Goal: Task Accomplishment & Management: Complete application form

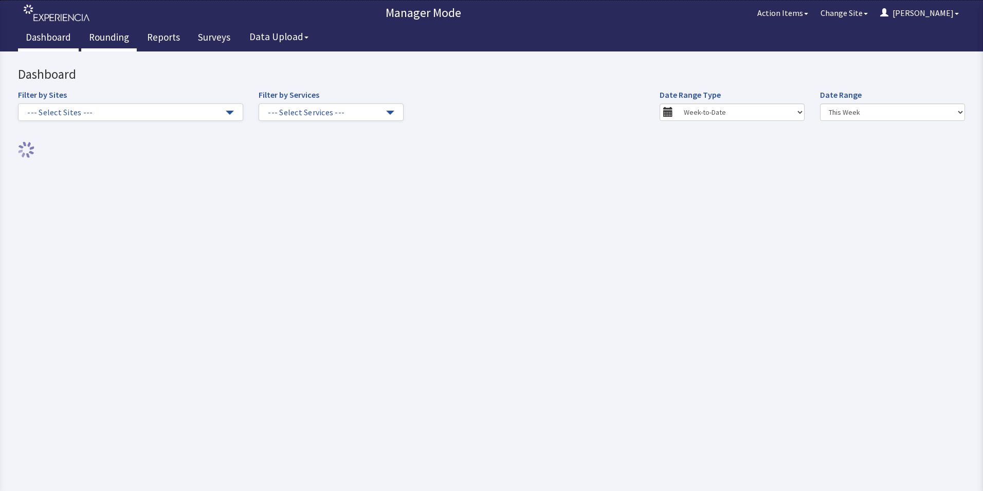
click at [100, 38] on link "Rounding" at bounding box center [109, 39] width 56 height 26
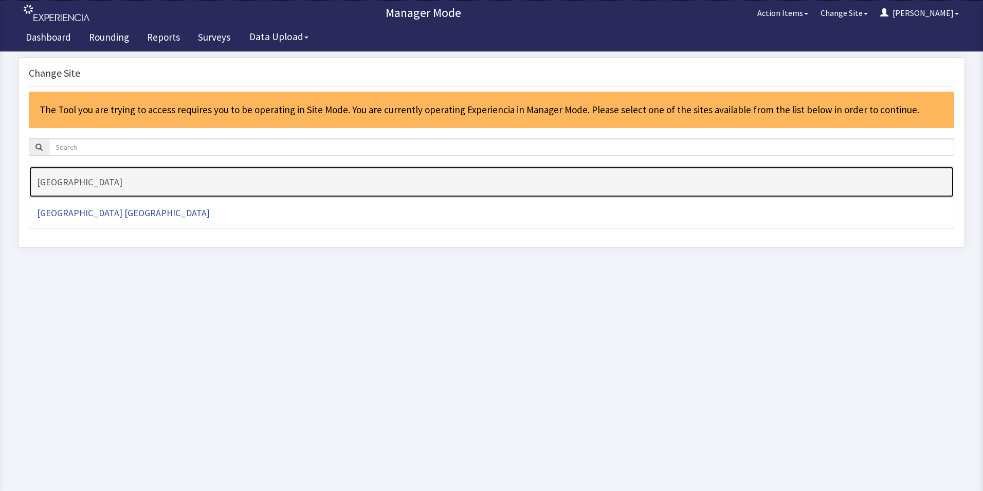
click at [94, 178] on h4 "[GEOGRAPHIC_DATA]" at bounding box center [491, 182] width 909 height 10
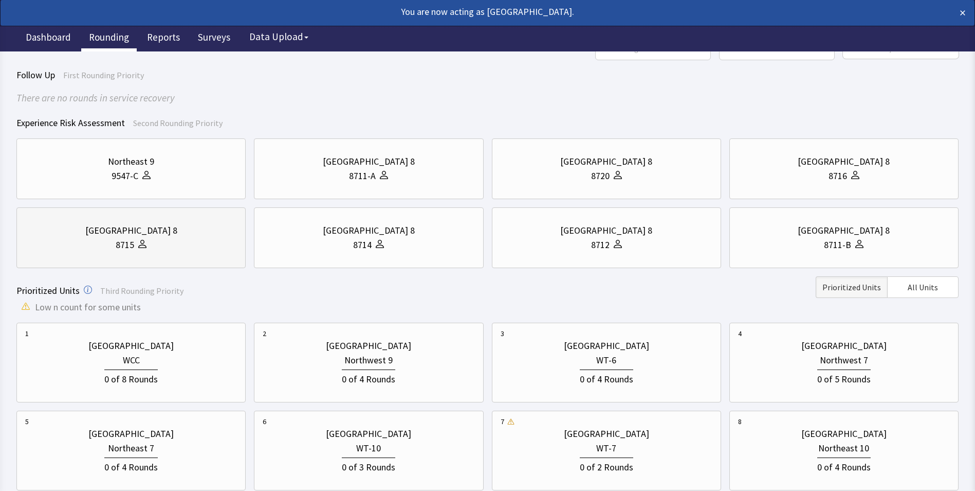
scroll to position [154, 0]
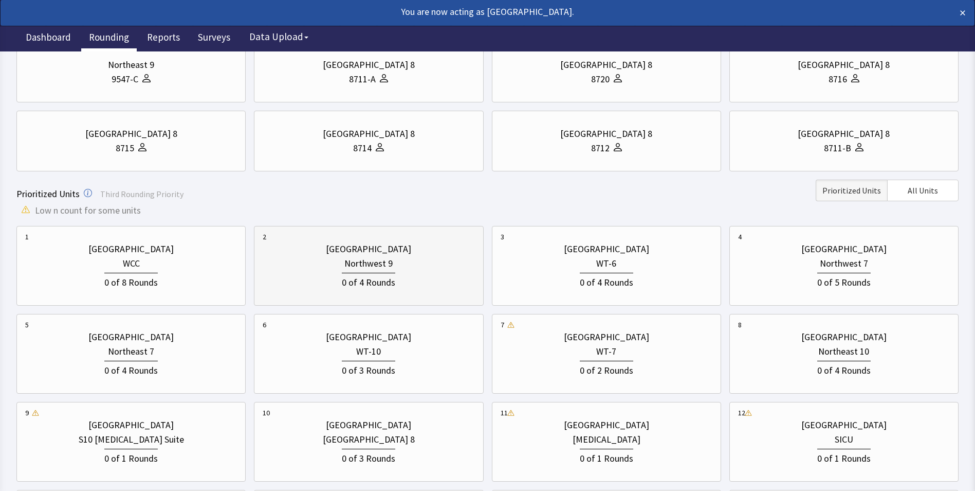
click at [349, 283] on div "0 of 4 Rounds" at bounding box center [368, 281] width 53 height 17
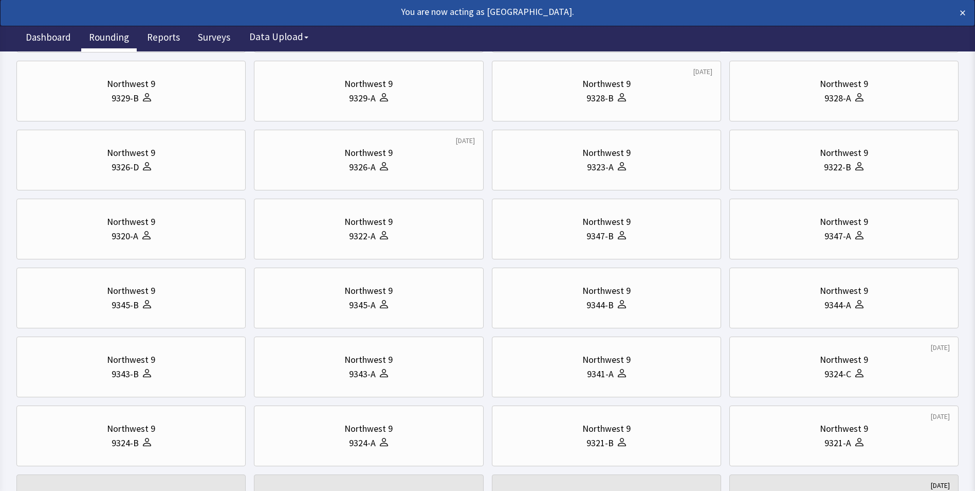
scroll to position [0, 0]
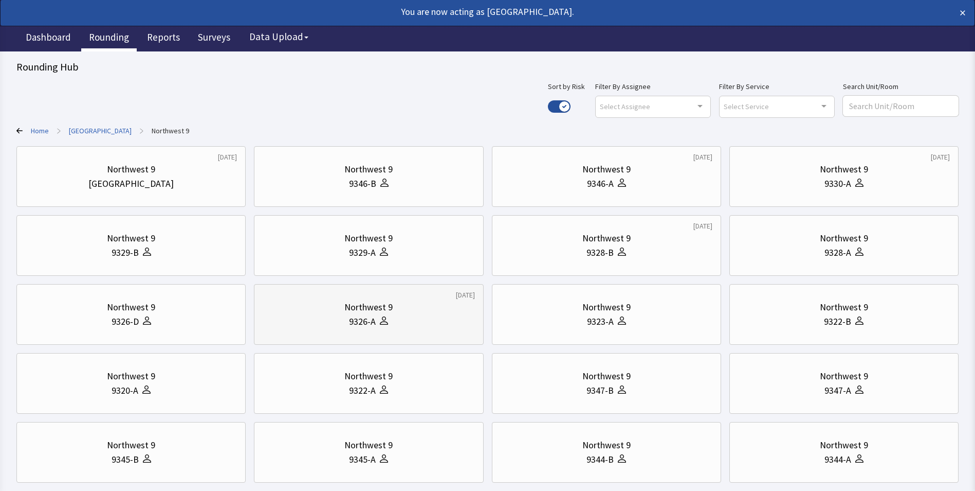
click at [345, 312] on div "Northwest 9" at bounding box center [368, 307] width 48 height 14
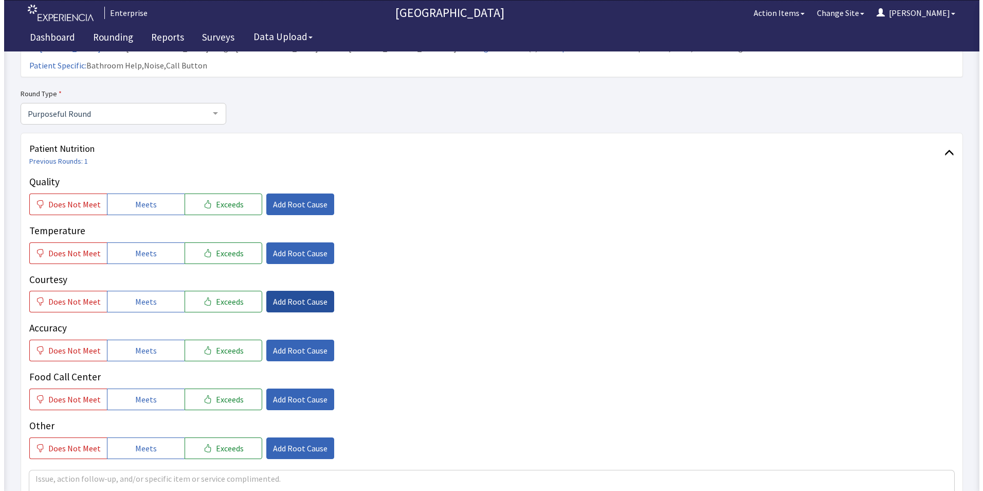
scroll to position [103, 0]
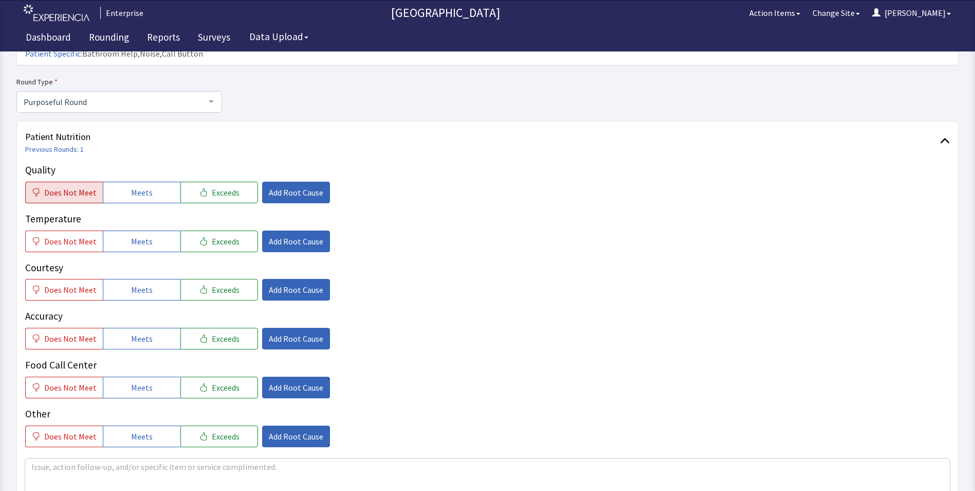
click at [65, 186] on span "Does Not Meet" at bounding box center [70, 192] width 52 height 12
click at [66, 235] on span "Does Not Meet" at bounding box center [70, 241] width 52 height 12
click at [145, 283] on span "Meets" at bounding box center [142, 289] width 22 height 12
drag, startPoint x: 147, startPoint y: 321, endPoint x: 147, endPoint y: 326, distance: 5.7
click at [147, 332] on span "Meets" at bounding box center [142, 338] width 22 height 12
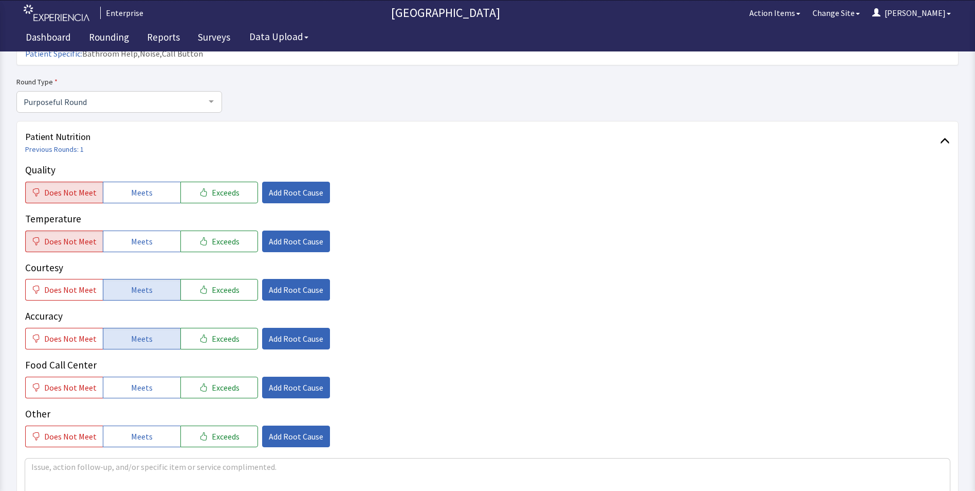
drag, startPoint x: 147, startPoint y: 363, endPoint x: 158, endPoint y: 336, distance: 29.2
click at [147, 376] on button "Meets" at bounding box center [142, 387] width 78 height 22
click at [291, 186] on span "Add Root Cause" at bounding box center [296, 192] width 55 height 12
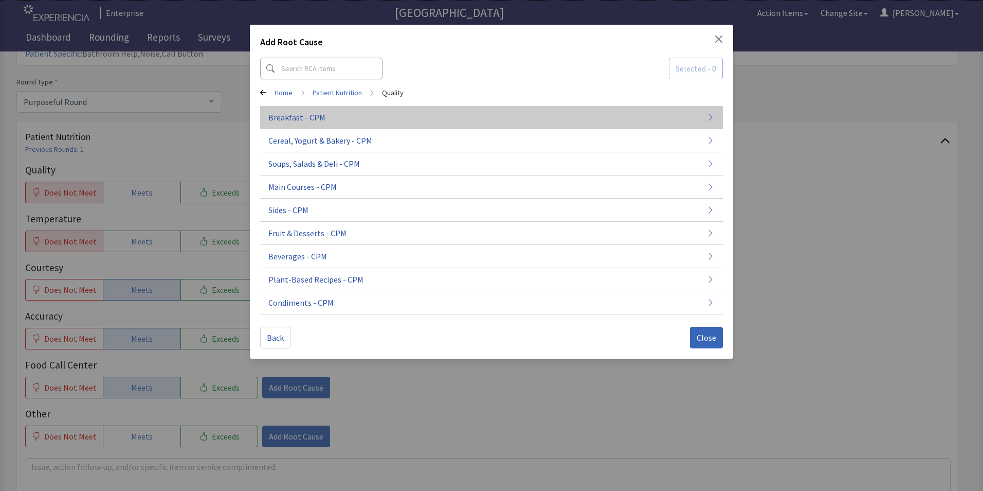
click at [321, 116] on span "Breakfast - CPM" at bounding box center [296, 117] width 57 height 12
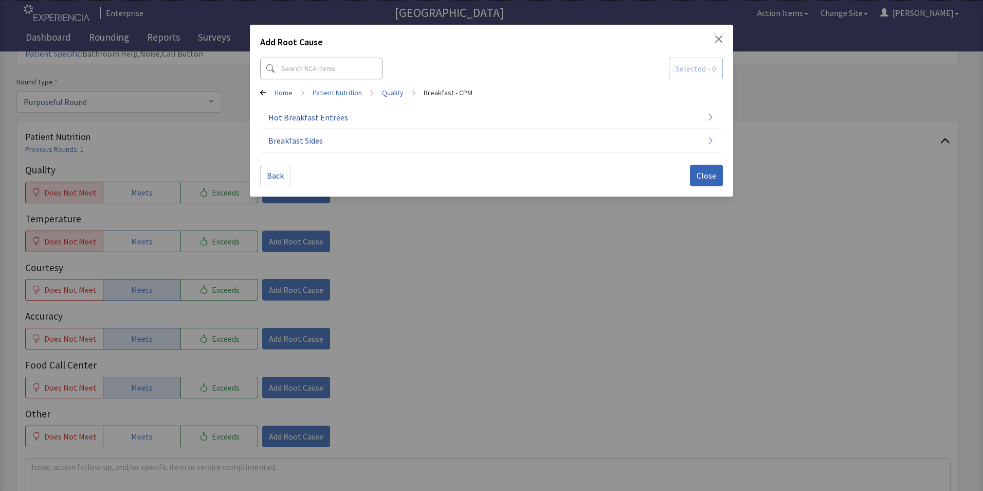
click at [321, 116] on span "Hot Breakfast Entrées" at bounding box center [308, 117] width 80 height 12
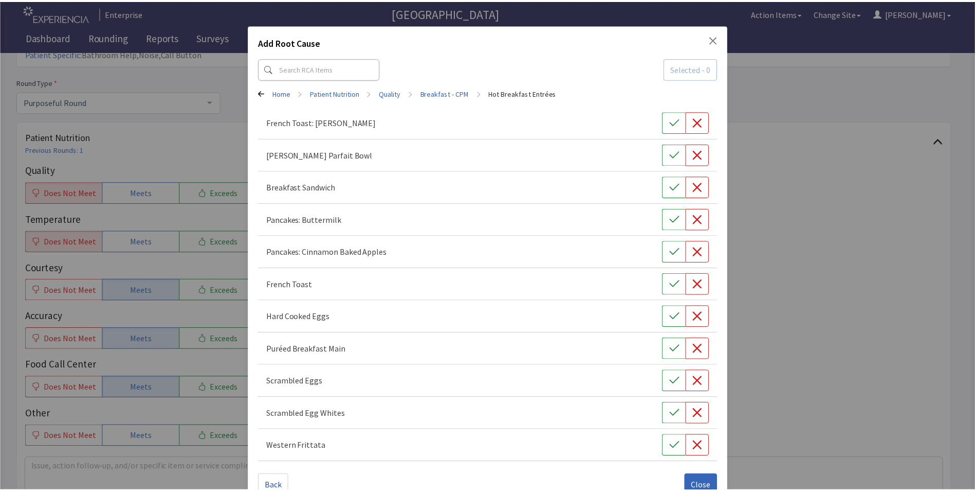
scroll to position [24, 0]
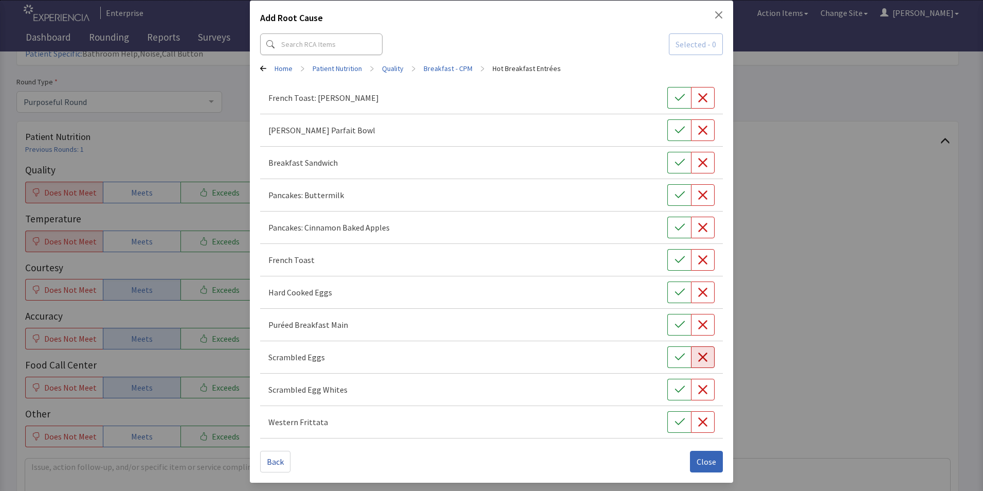
click at [698, 360] on icon "button" at bounding box center [703, 357] width 10 height 10
click at [698, 192] on icon "button" at bounding box center [703, 195] width 10 height 10
click at [704, 460] on span "Close" at bounding box center [707, 461] width 20 height 12
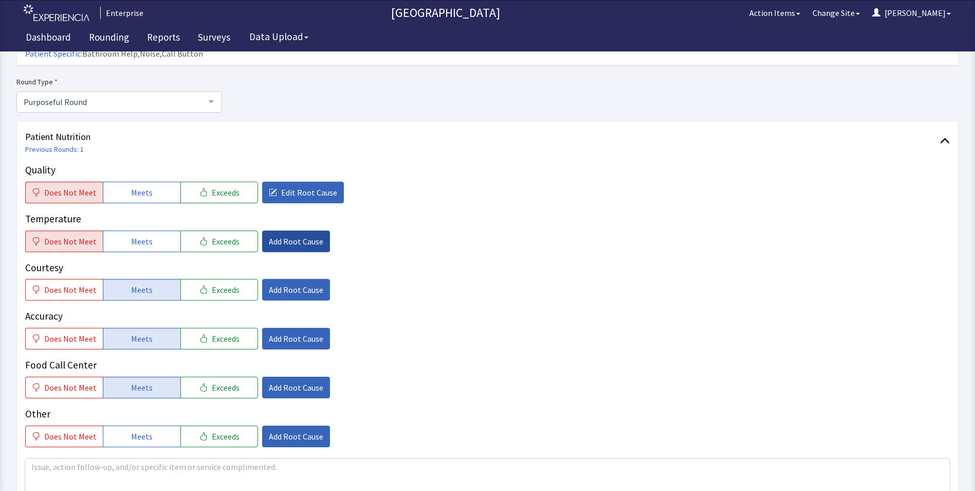
click at [274, 235] on span "Add Root Cause" at bounding box center [296, 241] width 55 height 12
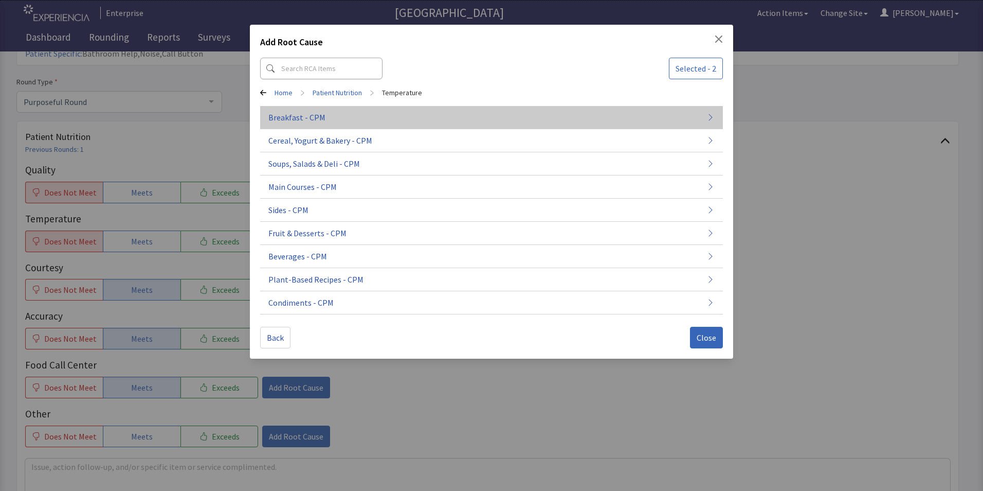
click at [301, 123] on span "Breakfast - CPM" at bounding box center [296, 117] width 57 height 12
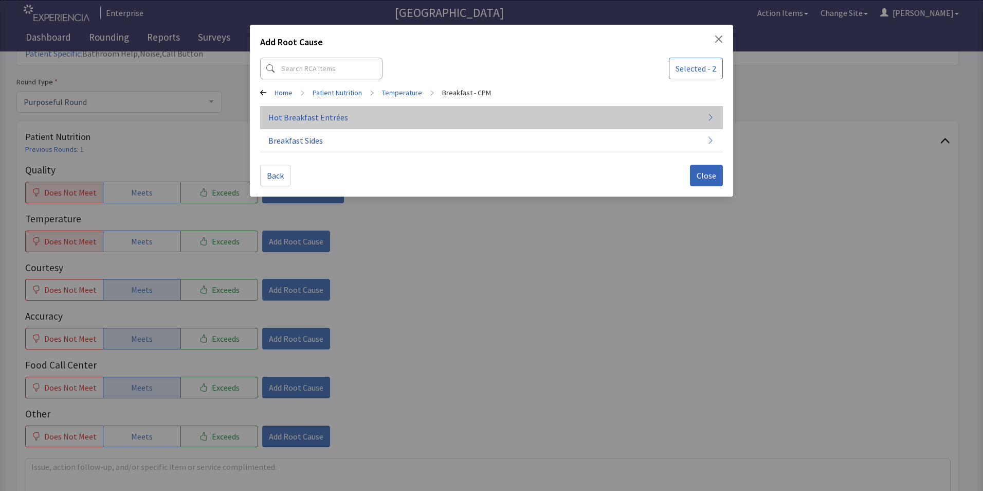
click at [362, 119] on button "Hot Breakfast Entrées" at bounding box center [491, 117] width 463 height 23
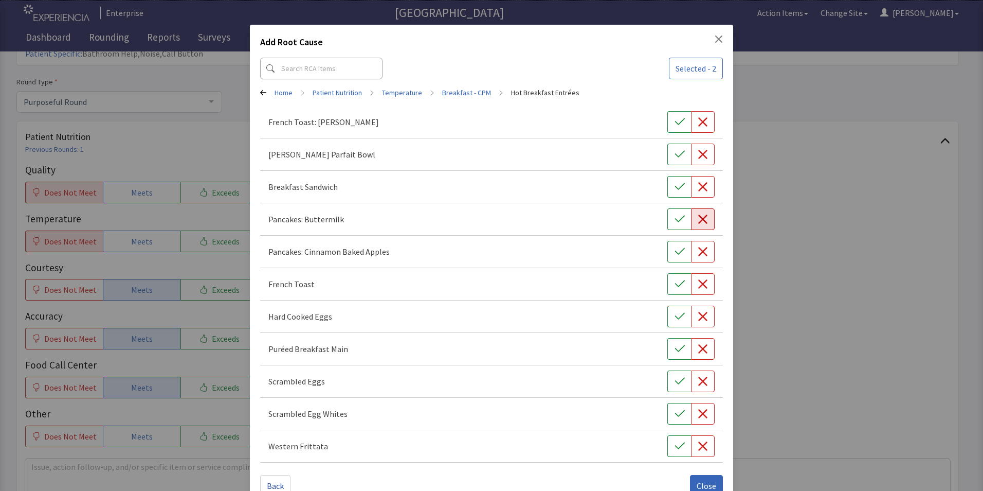
click at [698, 220] on icon "button" at bounding box center [703, 219] width 10 height 10
click at [698, 376] on icon "button" at bounding box center [703, 381] width 10 height 10
click at [701, 479] on span "Close" at bounding box center [707, 485] width 20 height 12
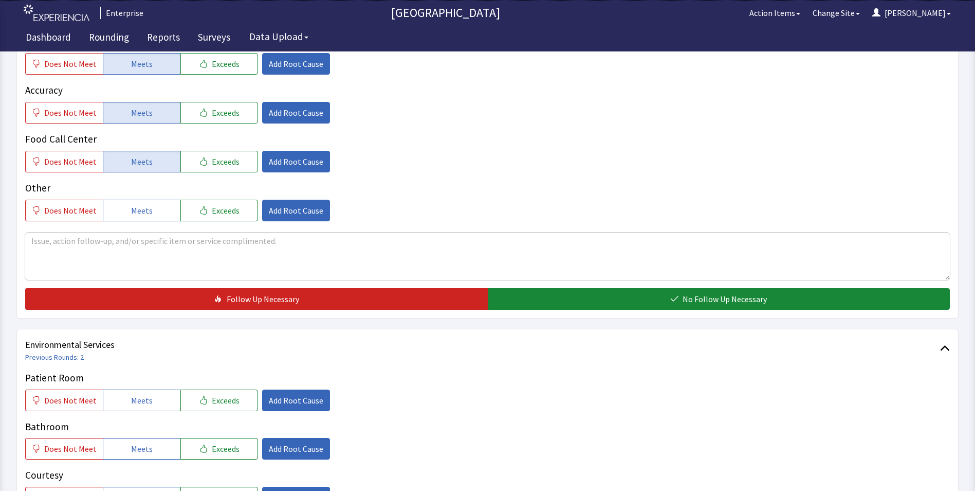
scroll to position [360, 0]
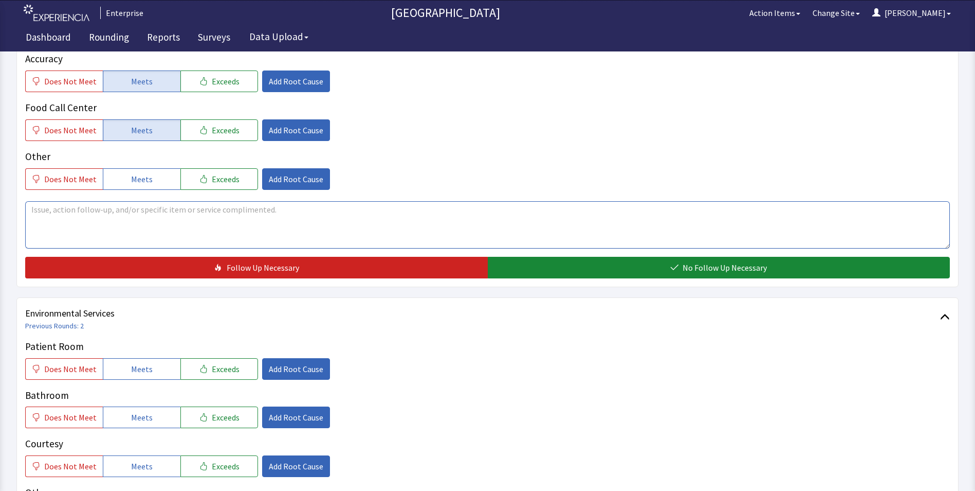
click at [60, 201] on textarea at bounding box center [487, 224] width 925 height 47
drag, startPoint x: 28, startPoint y: 189, endPoint x: 118, endPoint y: 208, distance: 91.9
click at [229, 208] on textarea "breakfast cold over the weekend" at bounding box center [487, 224] width 925 height 47
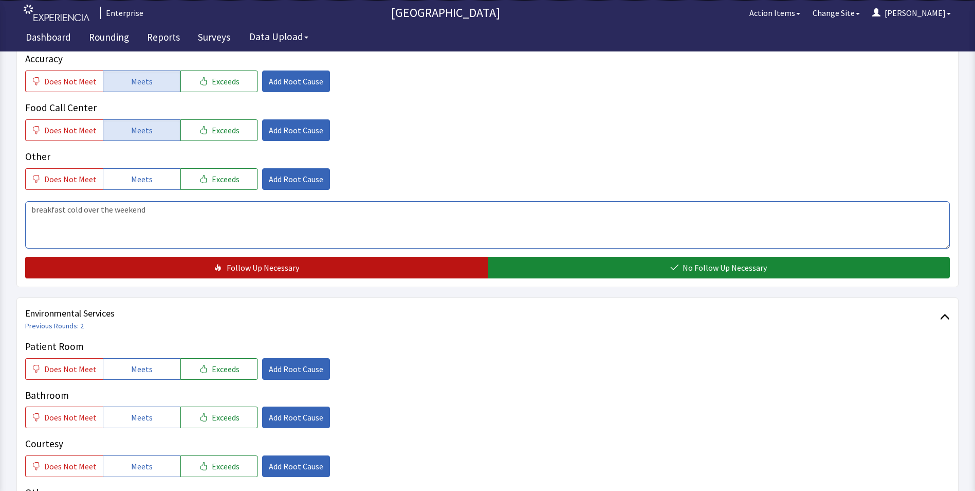
type textarea "breakfast cold over the weekend"
click at [238, 261] on span "Follow Up Necessary" at bounding box center [263, 267] width 72 height 12
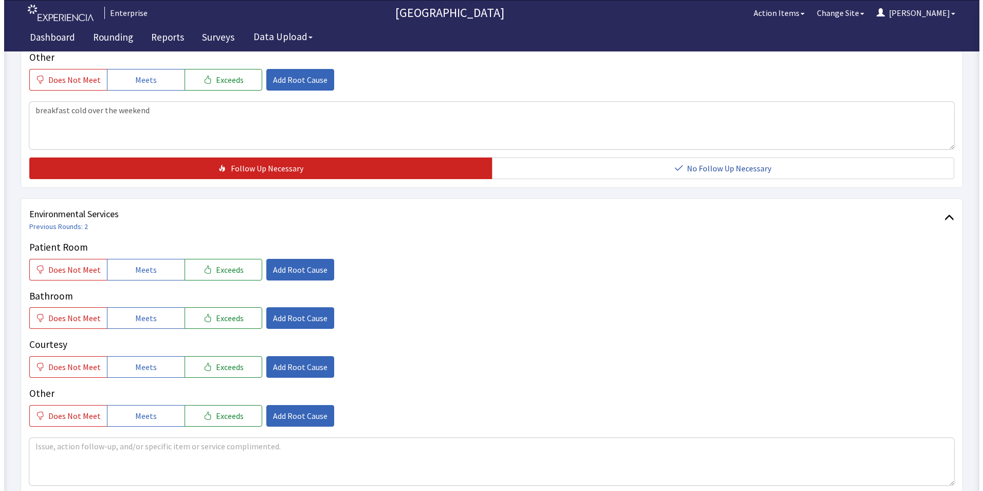
scroll to position [566, 0]
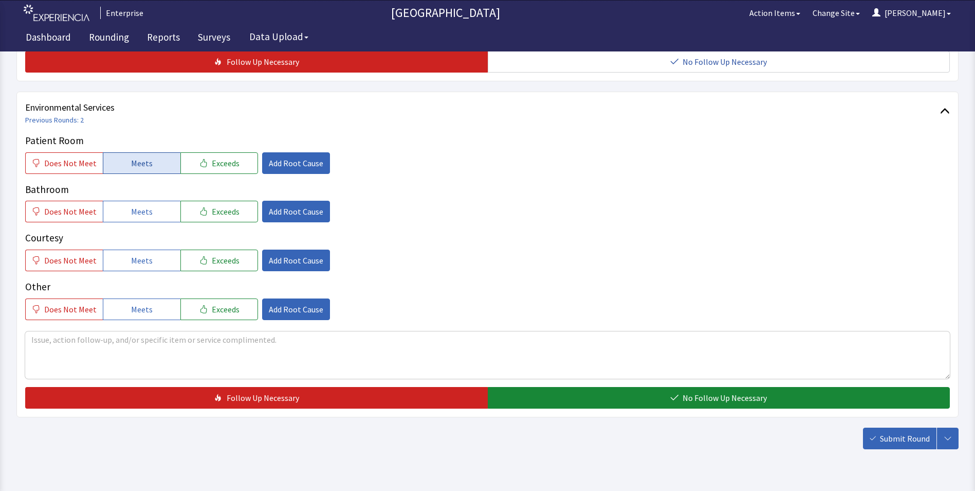
click at [150, 152] on button "Meets" at bounding box center [142, 163] width 78 height 22
click at [155, 201] on button "Meets" at bounding box center [142, 212] width 78 height 22
drag, startPoint x: 150, startPoint y: 247, endPoint x: 289, endPoint y: 324, distance: 160.0
click at [150, 249] on button "Meets" at bounding box center [142, 260] width 78 height 22
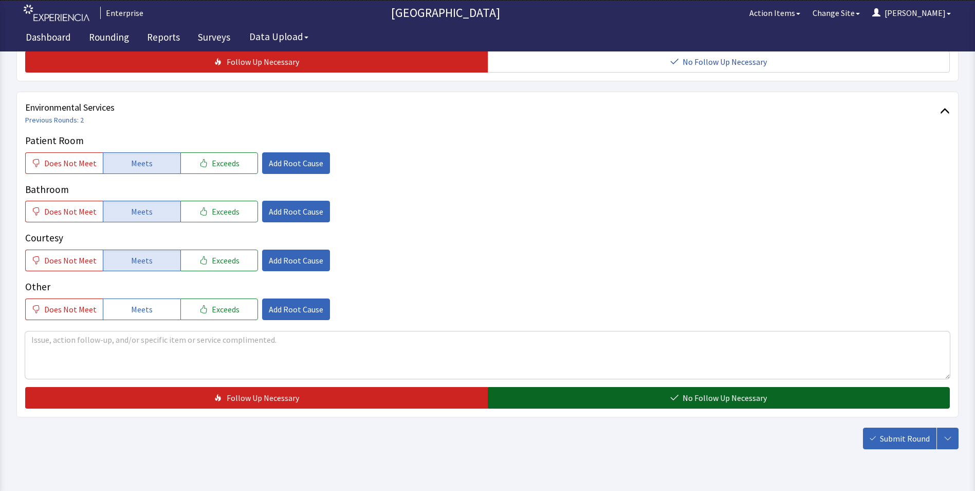
click at [509, 387] on button "No Follow Up Necessary" at bounding box center [719, 398] width 463 height 22
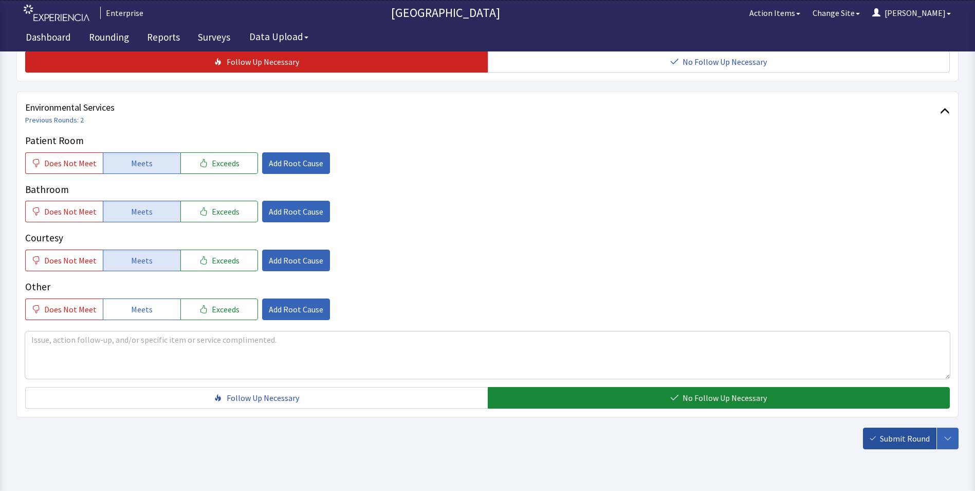
click at [884, 432] on span "Submit Round" at bounding box center [905, 438] width 50 height 12
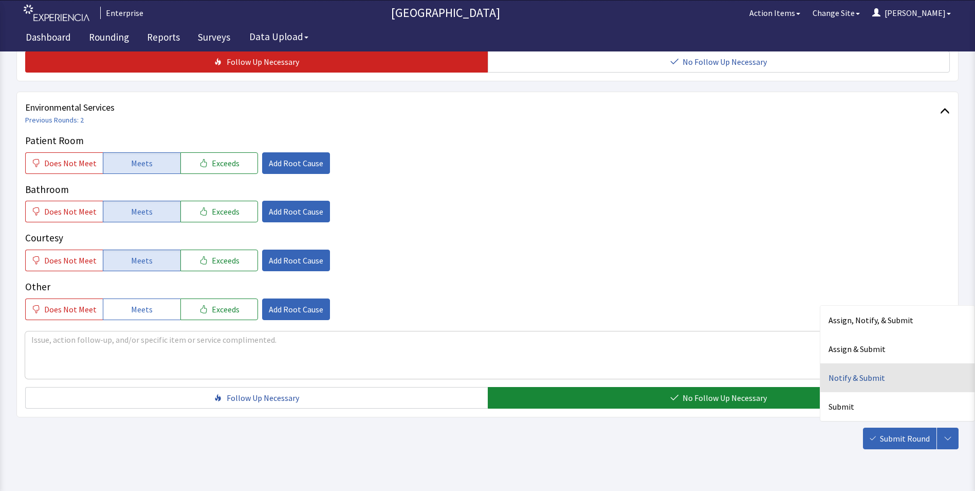
click at [851, 363] on div "Notify & Submit" at bounding box center [898, 377] width 154 height 29
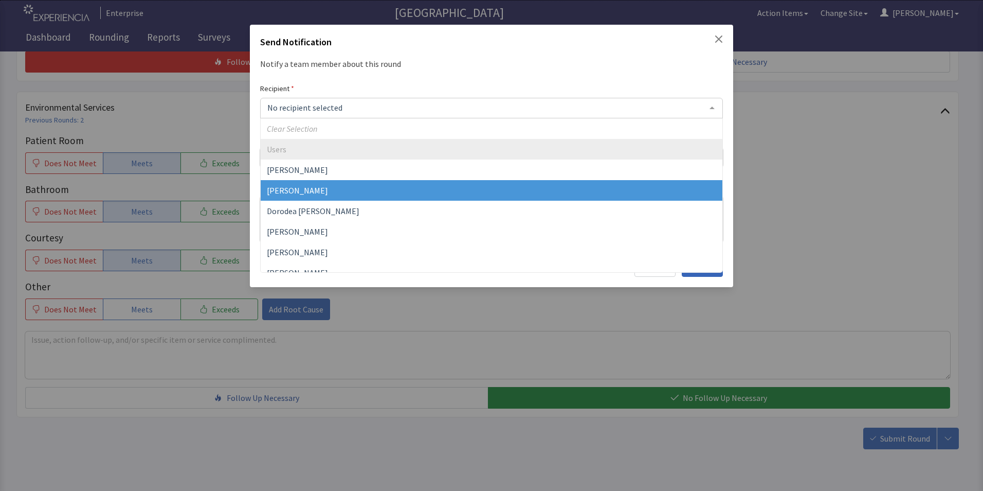
click at [304, 193] on span "David Garcia" at bounding box center [297, 190] width 61 height 10
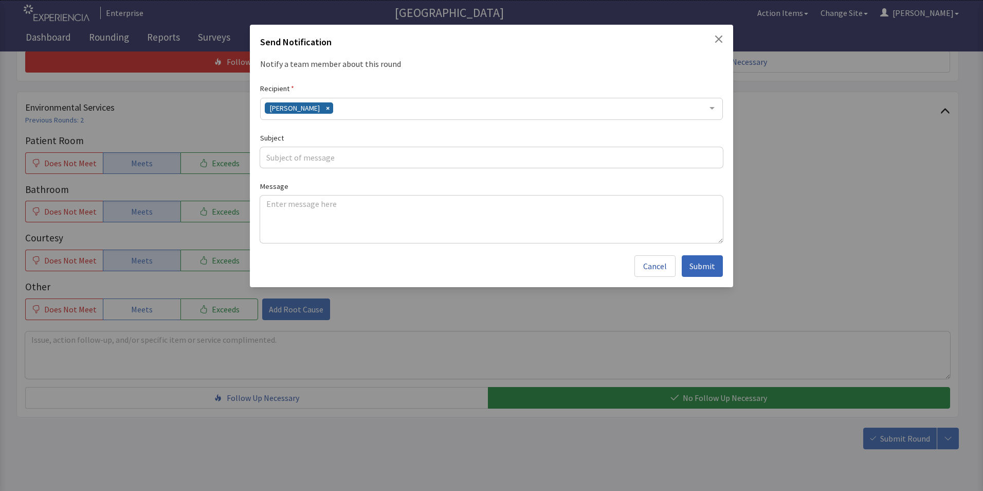
click at [339, 112] on div "David Garcia" at bounding box center [491, 109] width 463 height 22
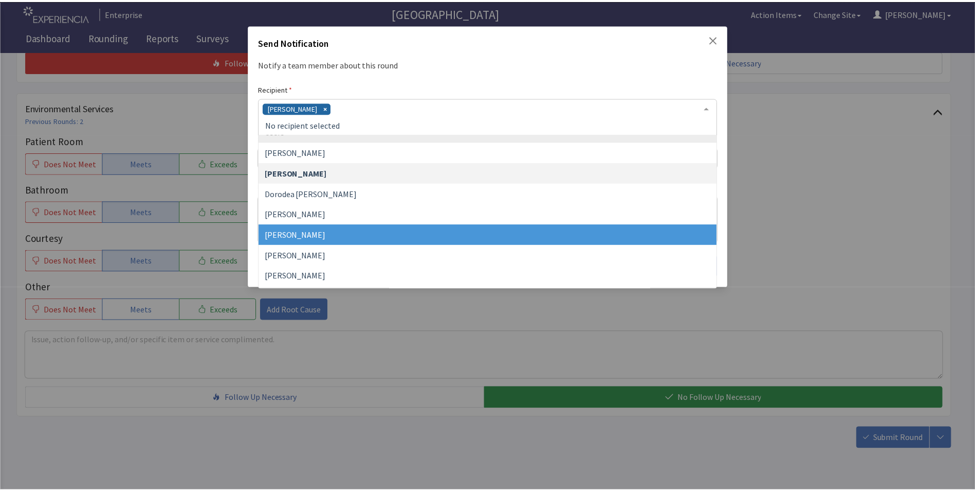
scroll to position [51, 0]
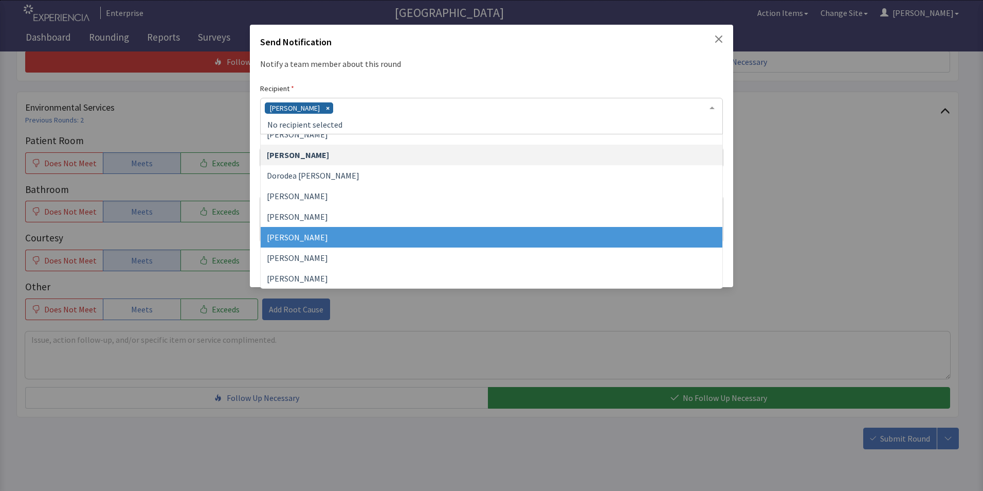
click at [320, 243] on span "Jacquelyn Bucci" at bounding box center [492, 237] width 462 height 21
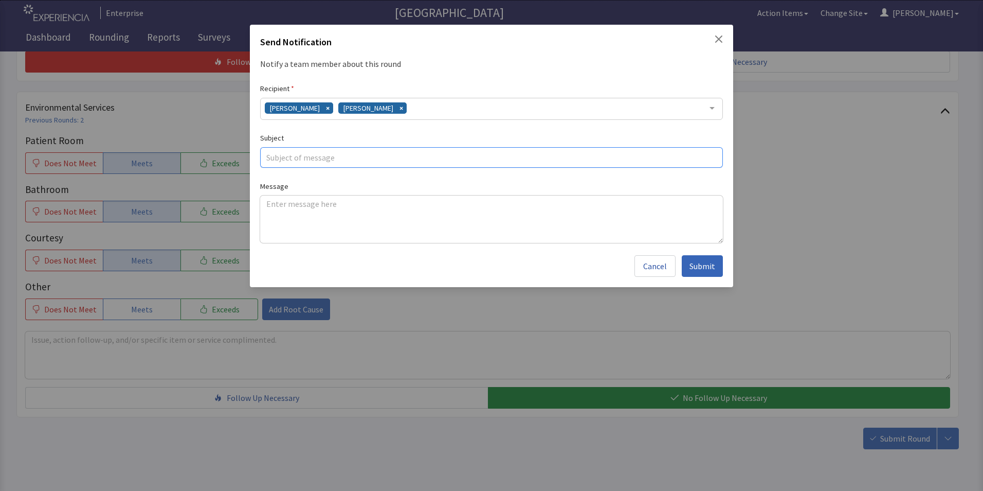
click at [283, 159] on input "text" at bounding box center [491, 157] width 463 height 21
type input "cold breakfast"
click at [264, 198] on textarea at bounding box center [491, 218] width 463 height 47
paste textarea "breakfast cold over the weekend"
type textarea "breakfast cold over the weekend"
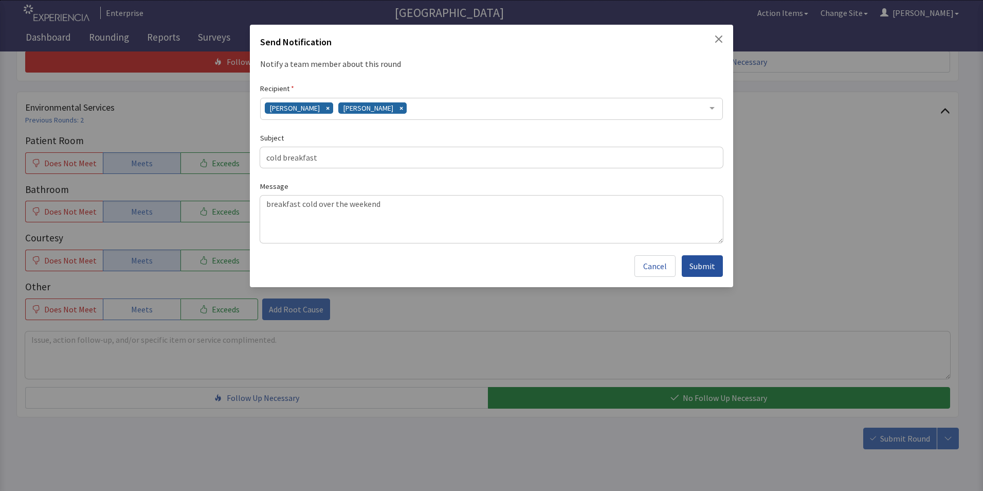
click at [704, 263] on span "Submit" at bounding box center [702, 266] width 26 height 12
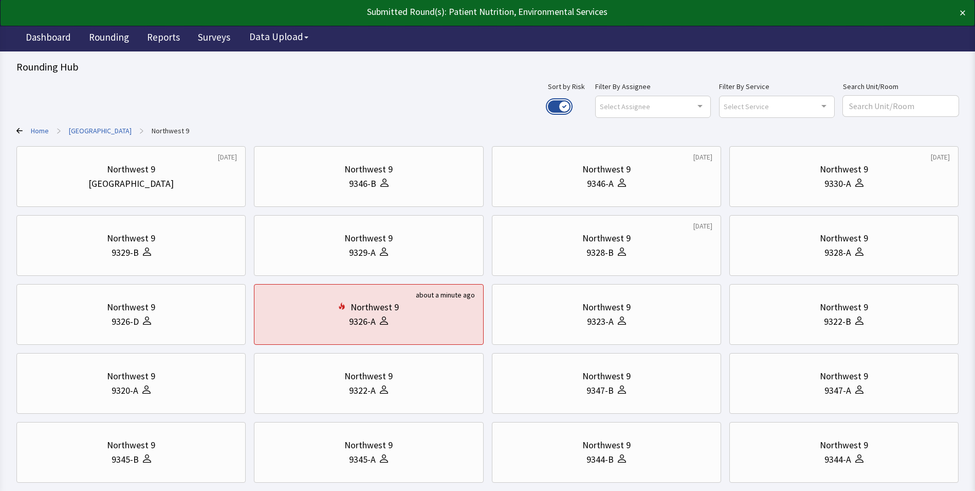
click at [571, 104] on button "Use setting" at bounding box center [559, 106] width 23 height 12
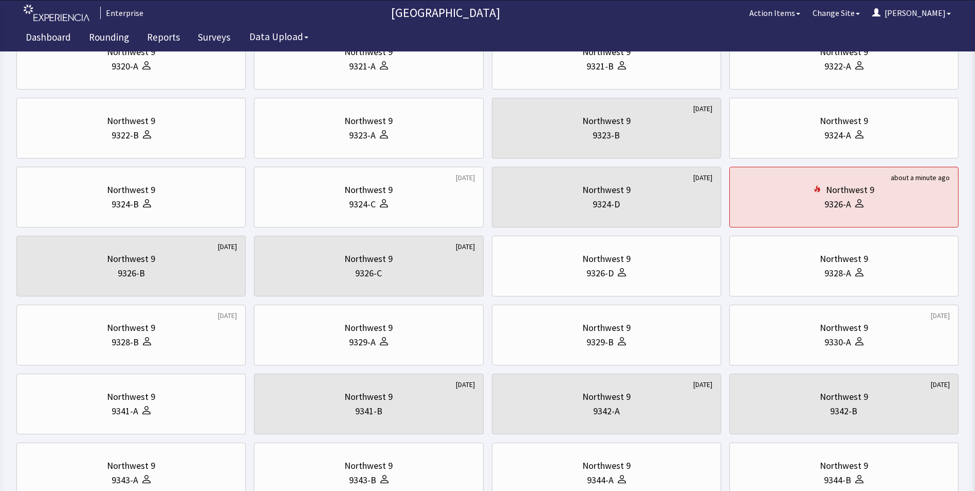
scroll to position [206, 0]
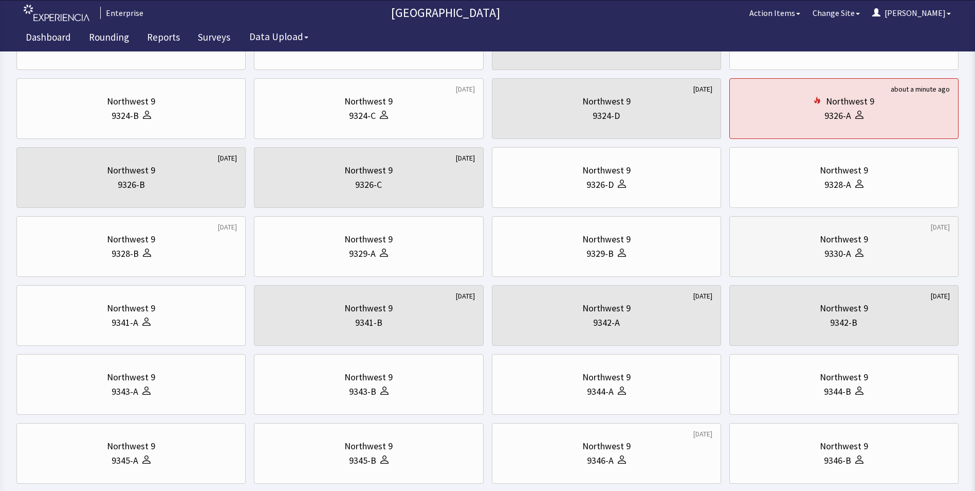
click at [778, 248] on div "9330-A" at bounding box center [844, 253] width 212 height 14
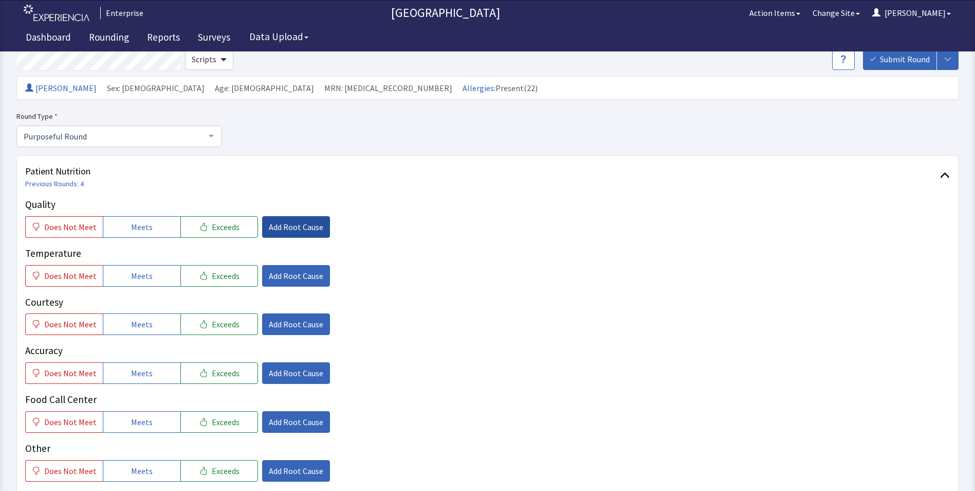
scroll to position [51, 0]
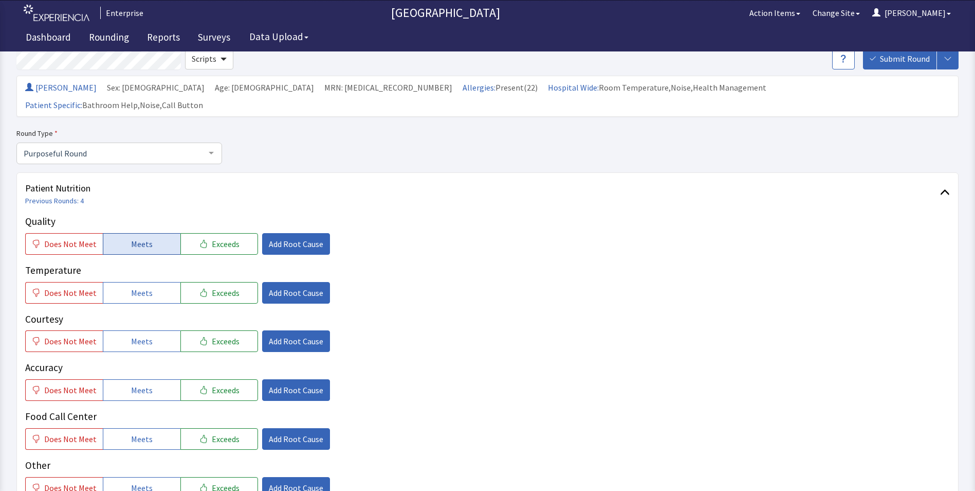
click at [160, 233] on button "Meets" at bounding box center [142, 244] width 78 height 22
click at [151, 282] on button "Meets" at bounding box center [142, 293] width 78 height 22
drag, startPoint x: 143, startPoint y: 322, endPoint x: 141, endPoint y: 354, distance: 32.4
click at [143, 335] on span "Meets" at bounding box center [142, 341] width 22 height 12
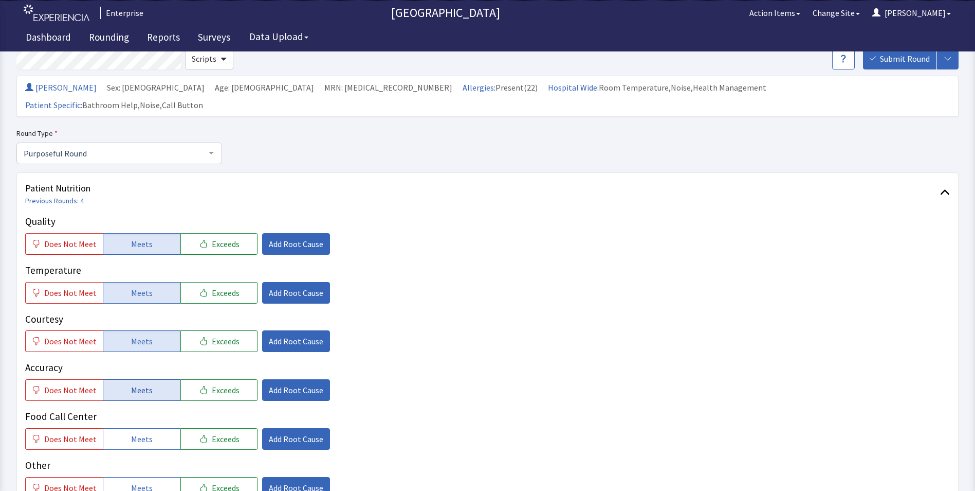
drag, startPoint x: 135, startPoint y: 375, endPoint x: 132, endPoint y: 391, distance: 16.7
click at [135, 384] on span "Meets" at bounding box center [142, 390] width 22 height 12
drag, startPoint x: 124, startPoint y: 424, endPoint x: 211, endPoint y: 358, distance: 109.0
click at [127, 428] on button "Meets" at bounding box center [142, 439] width 78 height 22
click at [285, 238] on div "Quality Does Not Meet Meets Exceeds Add Root Cause Temperature Does Not Meet Me…" at bounding box center [487, 356] width 925 height 284
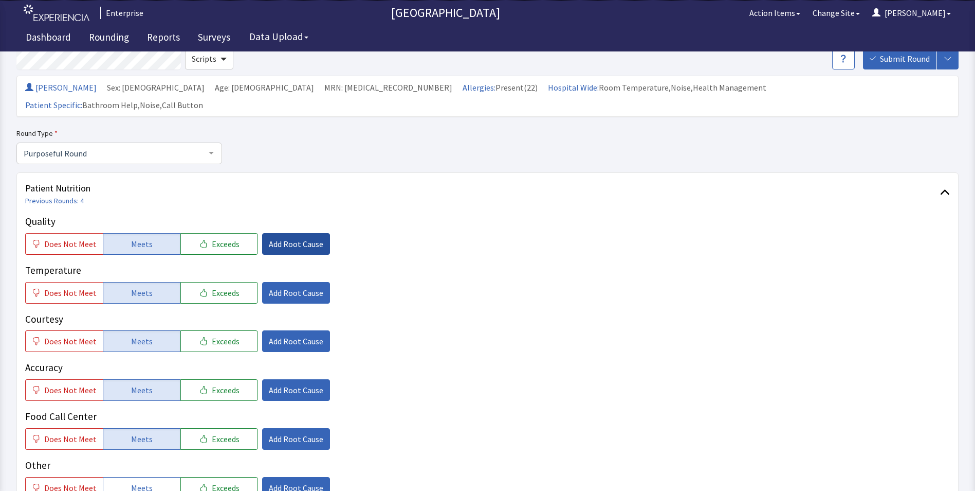
click at [288, 238] on span "Add Root Cause" at bounding box center [296, 244] width 55 height 12
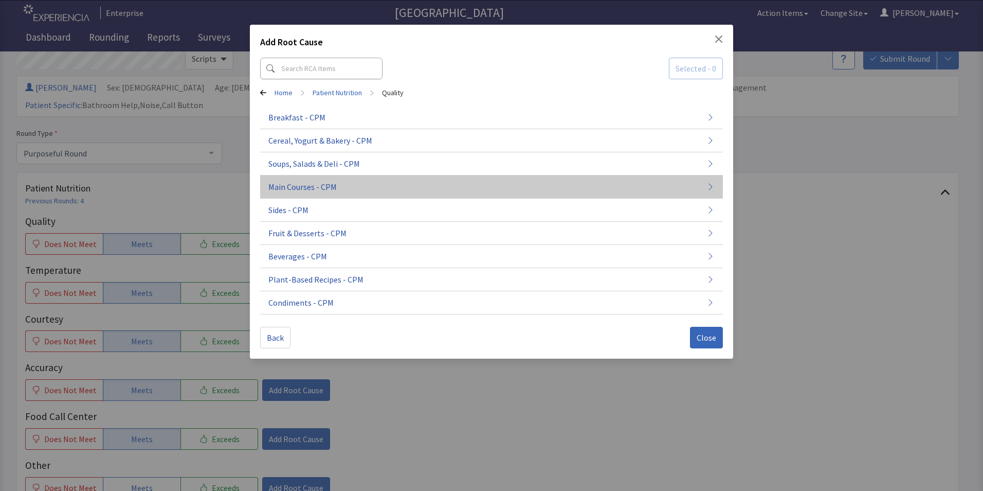
click at [331, 192] on span "Main Courses - CPM" at bounding box center [302, 186] width 68 height 12
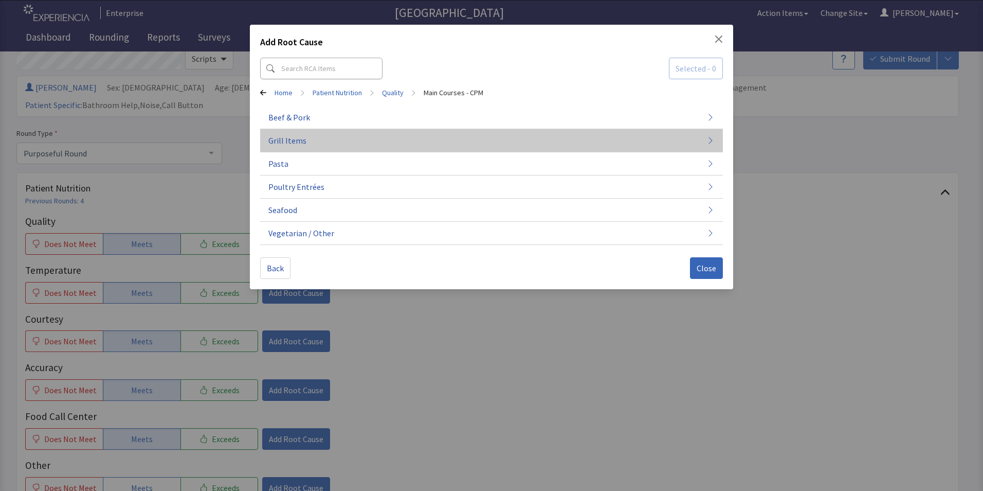
click at [337, 146] on button "Grill Items" at bounding box center [491, 140] width 463 height 23
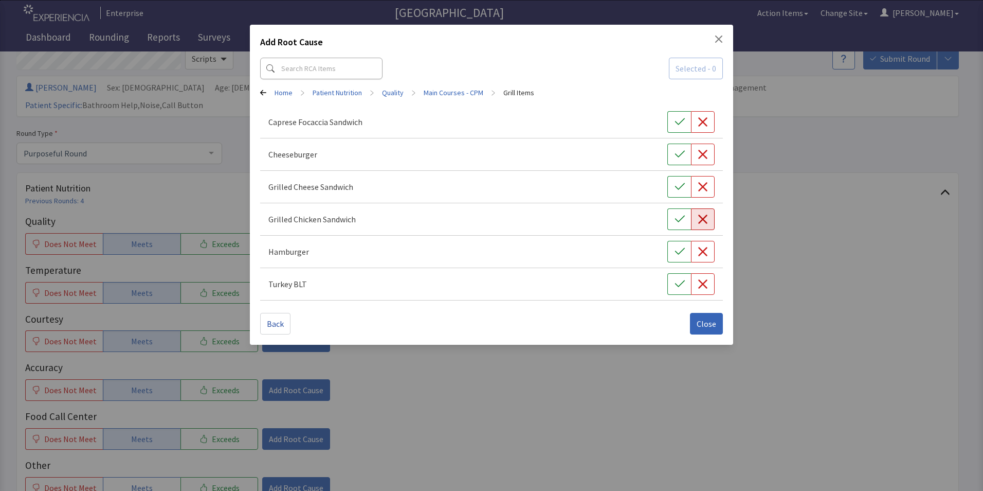
click at [699, 219] on icon "button" at bounding box center [703, 219] width 10 height 10
drag, startPoint x: 678, startPoint y: 220, endPoint x: 674, endPoint y: 229, distance: 10.8
click at [678, 220] on icon "button" at bounding box center [680, 219] width 10 height 10
click at [700, 322] on span "Close" at bounding box center [707, 323] width 20 height 12
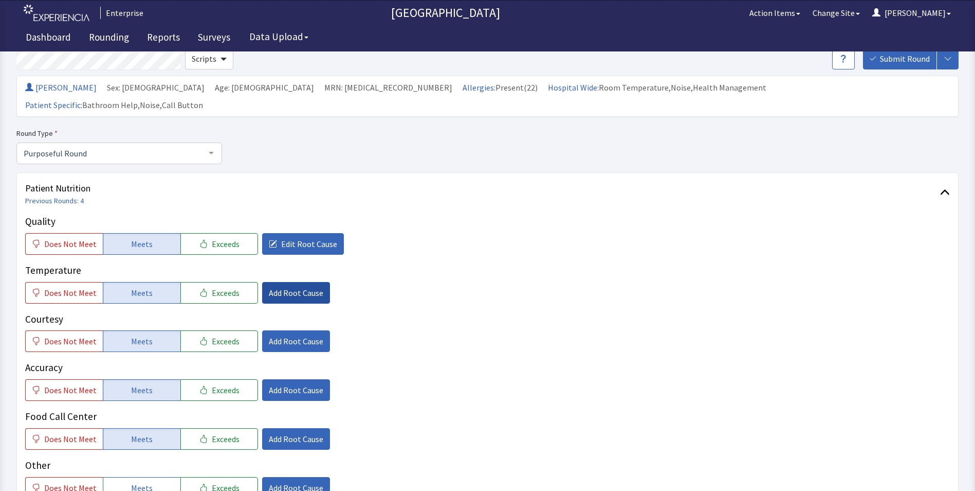
click at [269, 286] on span "Add Root Cause" at bounding box center [296, 292] width 55 height 12
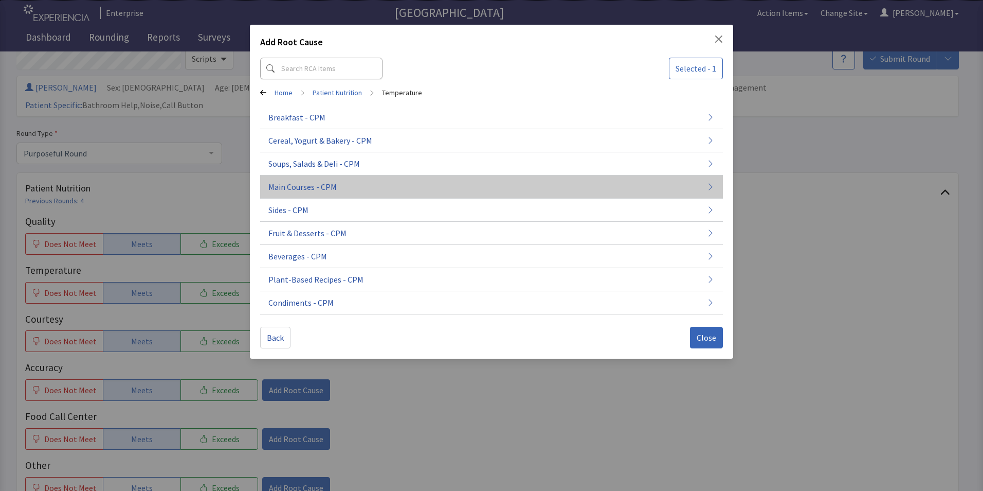
click at [316, 188] on span "Main Courses - CPM" at bounding box center [302, 186] width 68 height 12
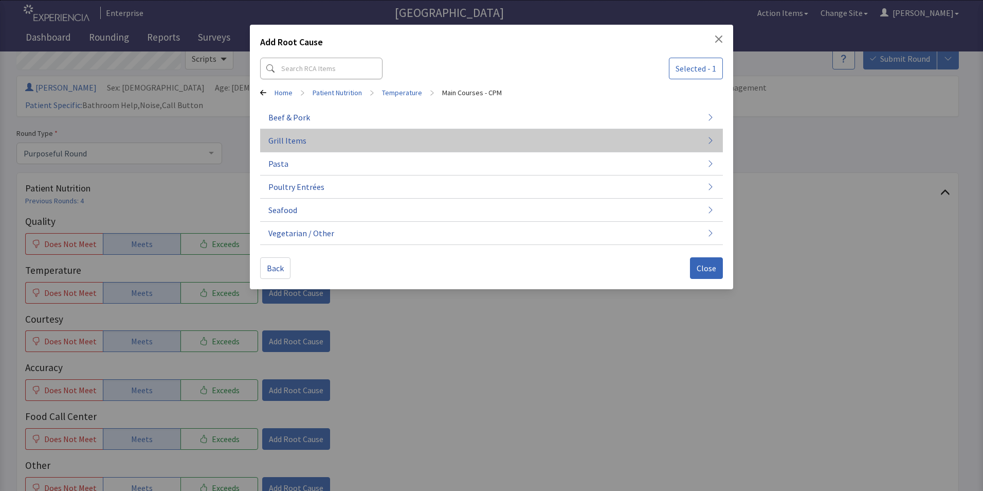
click at [328, 143] on button "Grill Items" at bounding box center [491, 140] width 463 height 23
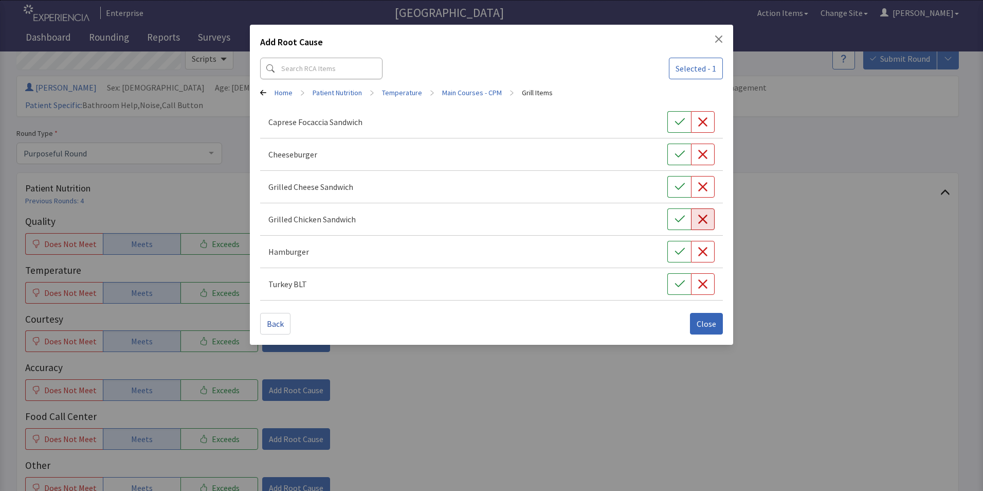
click at [695, 221] on button "button" at bounding box center [703, 219] width 24 height 22
click at [675, 223] on icon "button" at bounding box center [680, 219] width 10 height 10
click at [703, 319] on span "Close" at bounding box center [707, 323] width 20 height 12
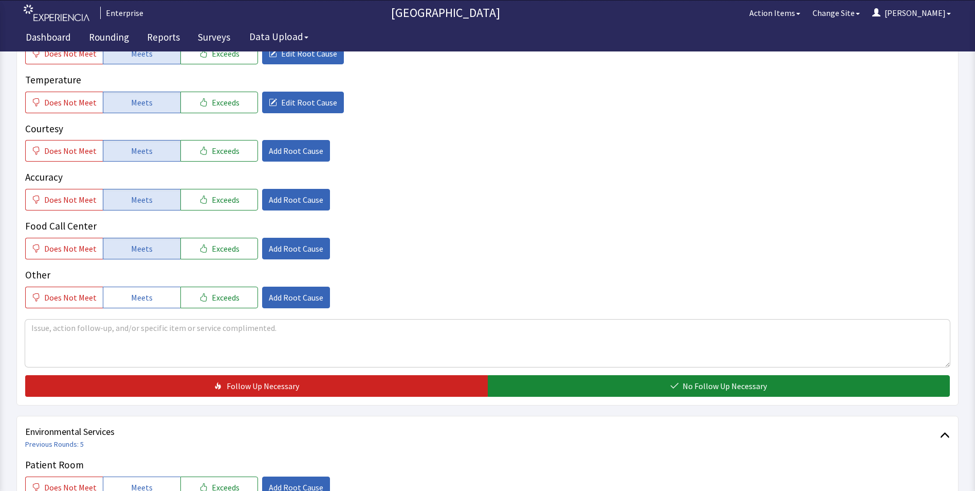
scroll to position [257, 0]
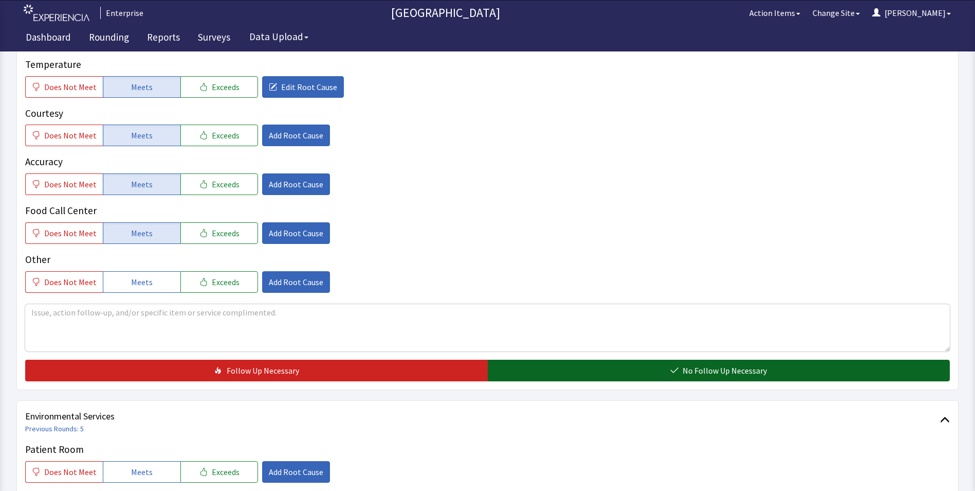
click at [503, 359] on button "No Follow Up Necessary" at bounding box center [719, 370] width 463 height 22
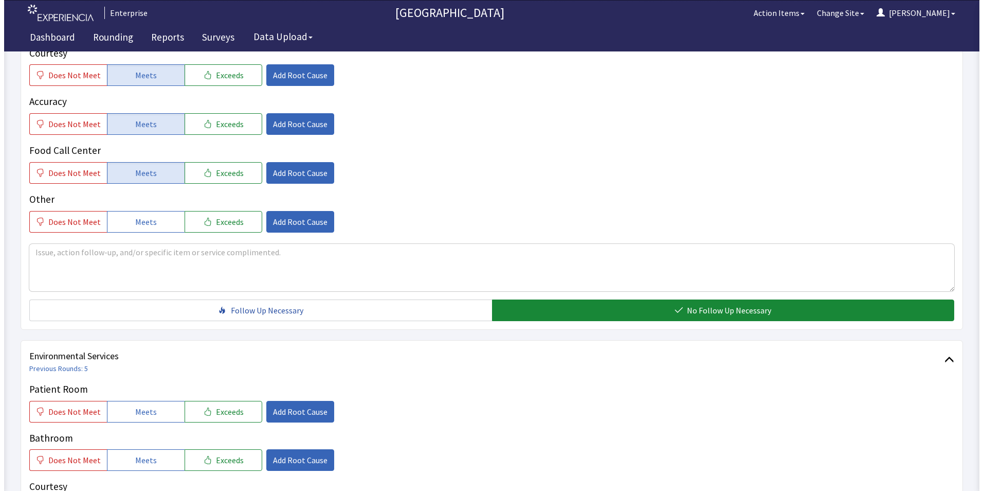
scroll to position [463, 0]
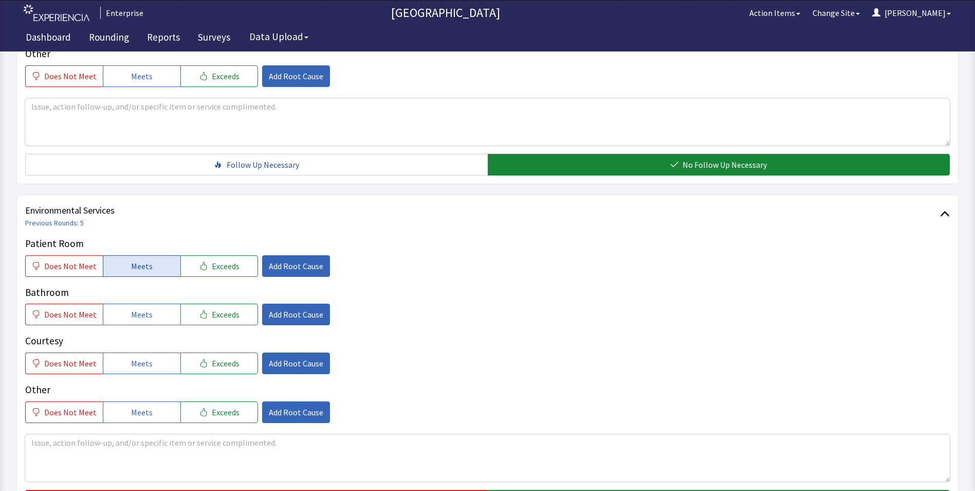
click at [159, 255] on button "Meets" at bounding box center [142, 266] width 78 height 22
click at [151, 303] on button "Meets" at bounding box center [142, 314] width 78 height 22
click at [151, 352] on button "Meets" at bounding box center [142, 363] width 78 height 22
click at [291, 257] on button "Add Root Cause" at bounding box center [296, 266] width 68 height 22
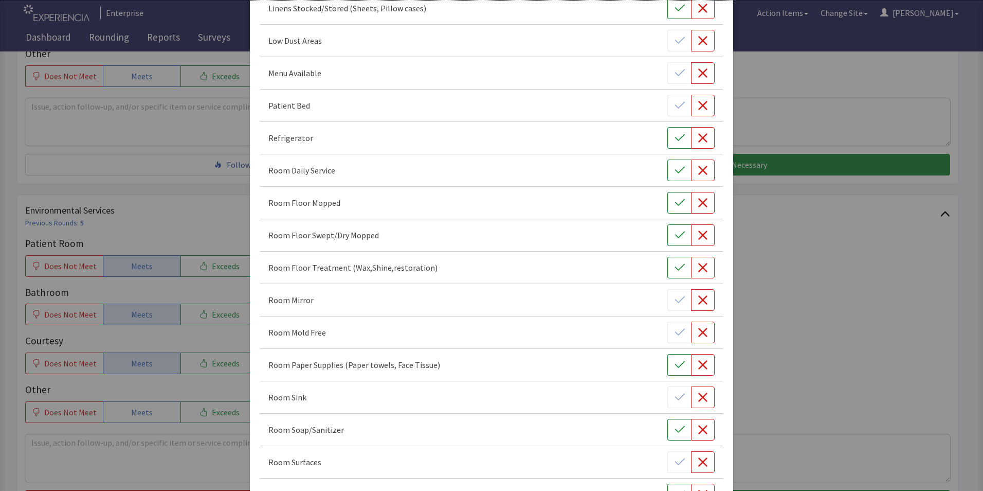
scroll to position [308, 0]
drag, startPoint x: 675, startPoint y: 173, endPoint x: 671, endPoint y: 189, distance: 16.7
click at [675, 173] on icon "button" at bounding box center [680, 170] width 10 height 10
click at [674, 209] on button "button" at bounding box center [679, 202] width 24 height 22
click at [675, 241] on button "button" at bounding box center [679, 235] width 24 height 22
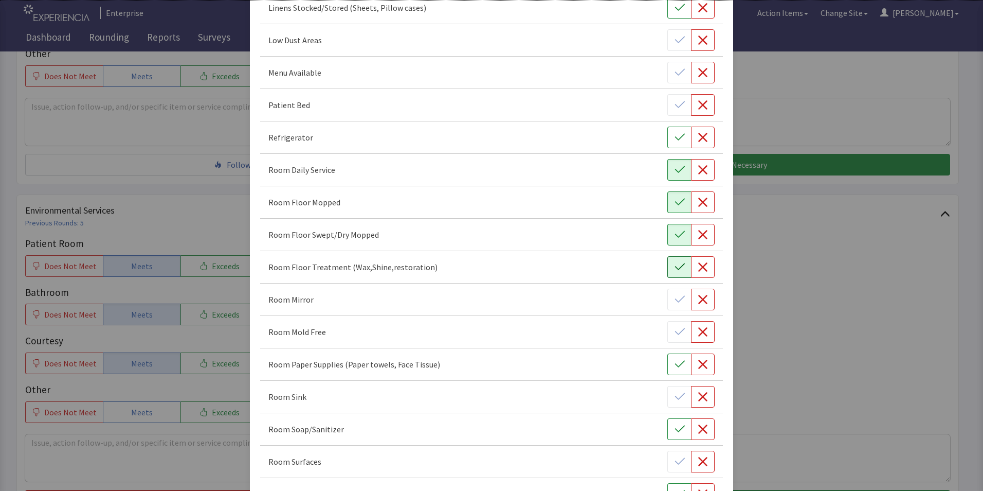
click at [675, 265] on icon "button" at bounding box center [680, 267] width 10 height 10
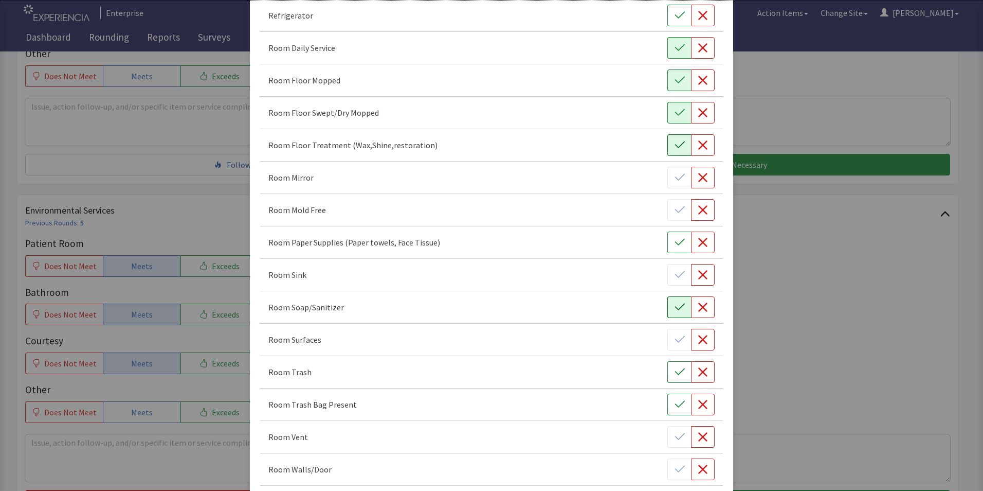
scroll to position [463, 0]
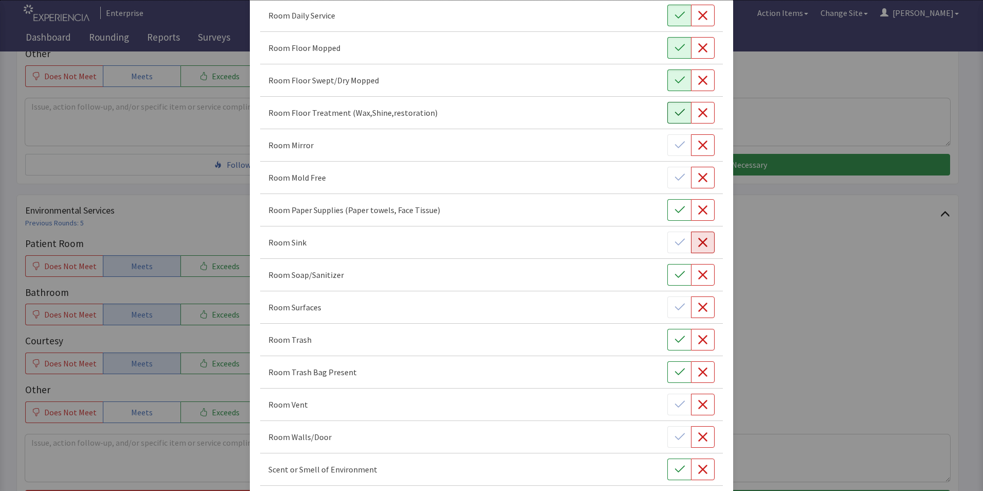
click at [698, 238] on icon "button" at bounding box center [703, 242] width 10 height 10
click at [698, 306] on icon "button" at bounding box center [703, 307] width 10 height 10
click at [675, 340] on icon "button" at bounding box center [680, 339] width 10 height 10
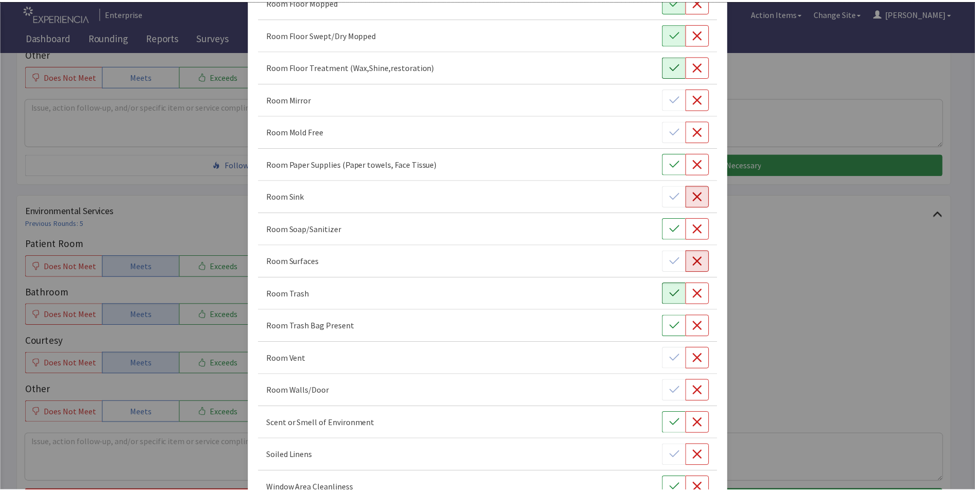
scroll to position [575, 0]
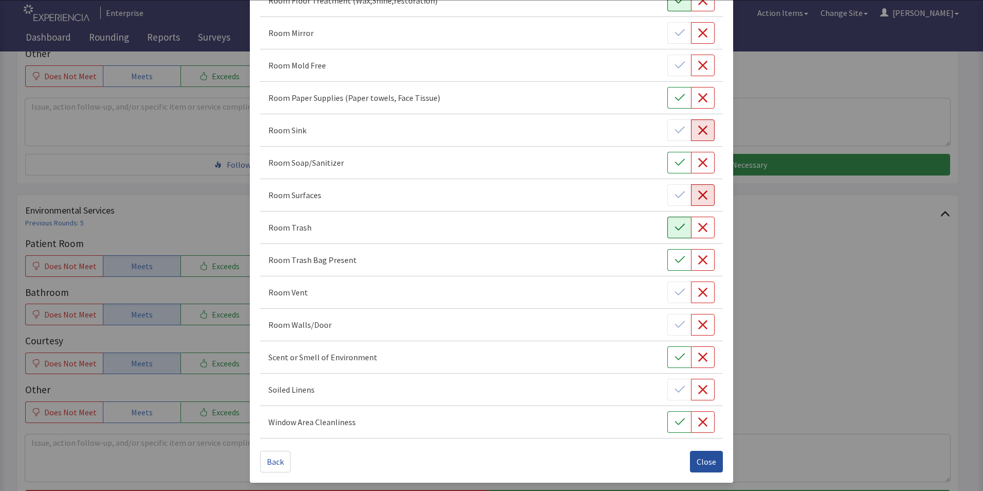
click at [701, 461] on span "Close" at bounding box center [707, 461] width 20 height 12
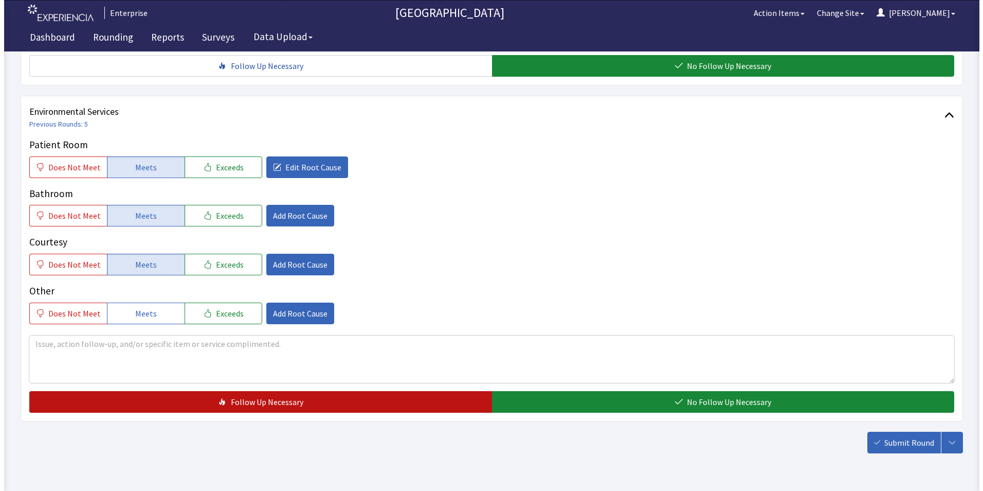
scroll to position [574, 0]
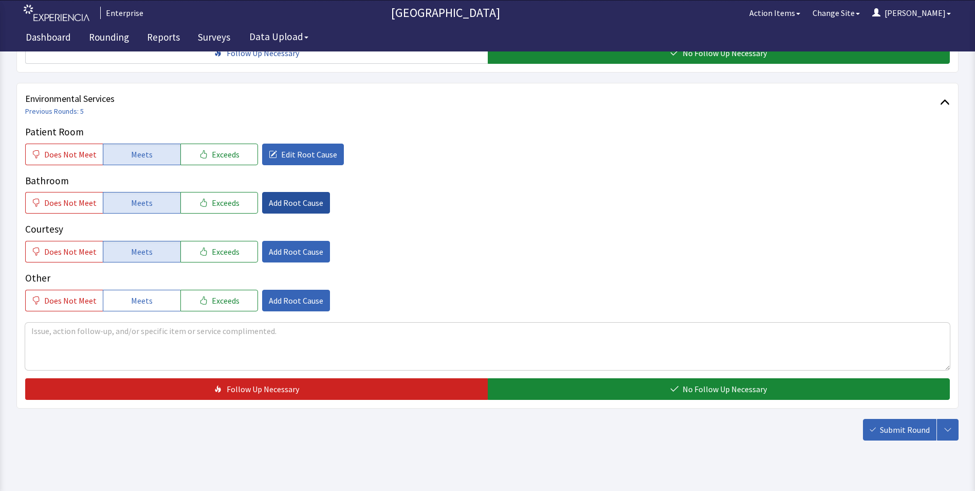
click at [301, 196] on span "Add Root Cause" at bounding box center [296, 202] width 55 height 12
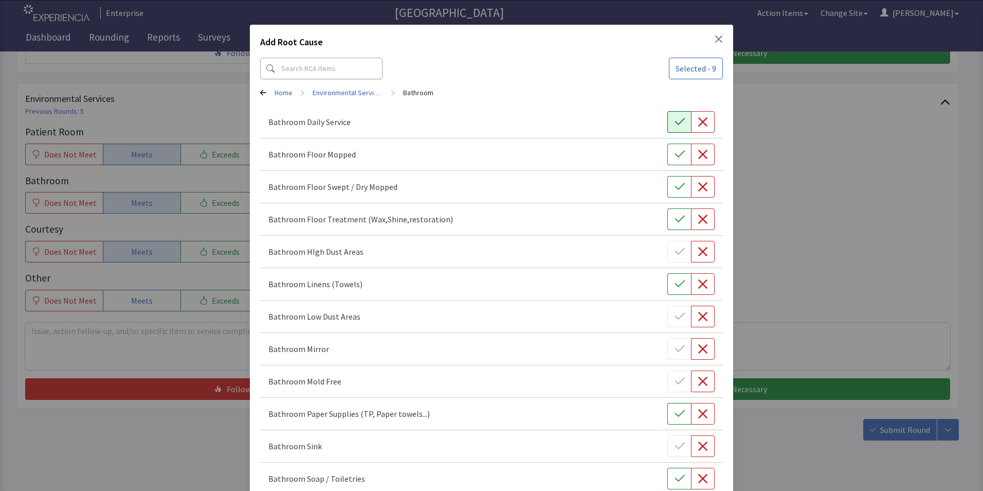
click at [668, 128] on button "button" at bounding box center [679, 122] width 24 height 22
click at [672, 159] on button "button" at bounding box center [679, 154] width 24 height 22
click at [679, 191] on button "button" at bounding box center [679, 187] width 24 height 22
click at [678, 220] on icon "button" at bounding box center [680, 219] width 10 height 10
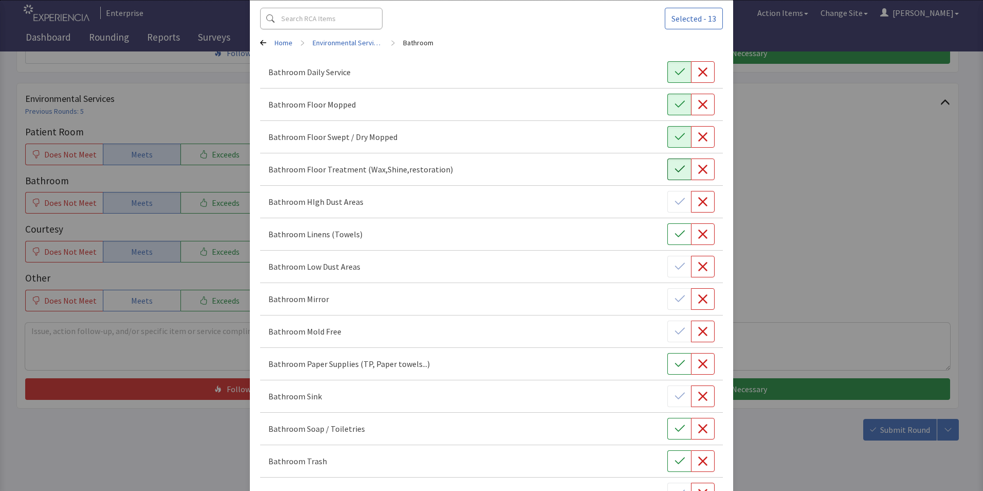
scroll to position [154, 0]
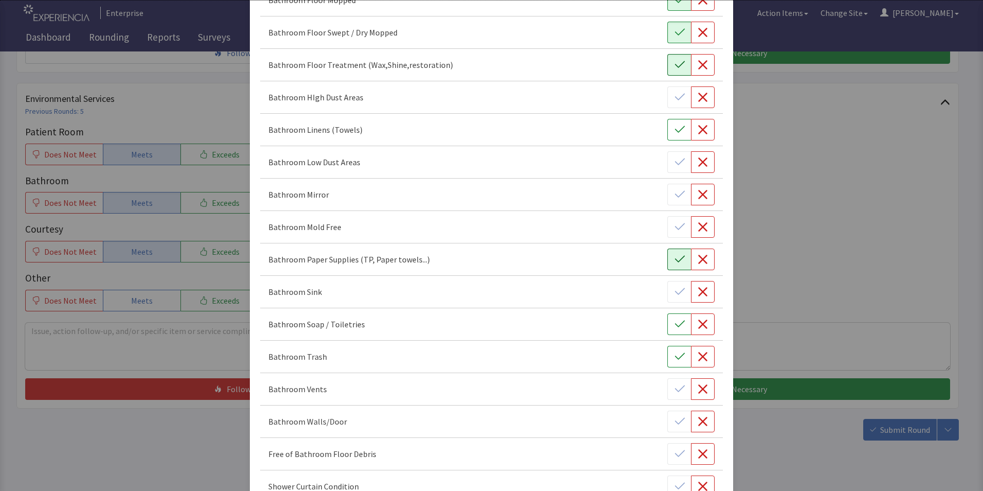
click at [676, 262] on icon "button" at bounding box center [680, 259] width 10 height 10
click at [675, 324] on icon "button" at bounding box center [680, 324] width 10 height 10
click at [667, 356] on button "button" at bounding box center [679, 357] width 24 height 22
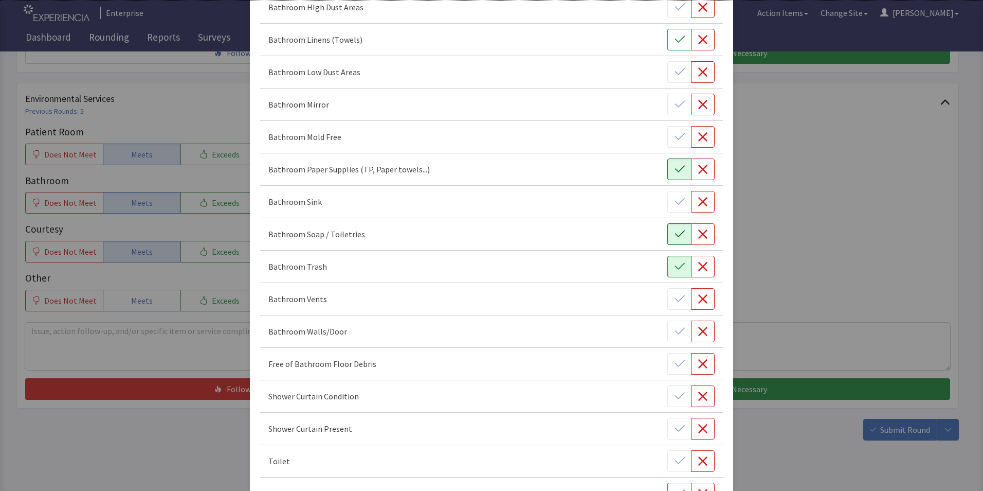
scroll to position [348, 0]
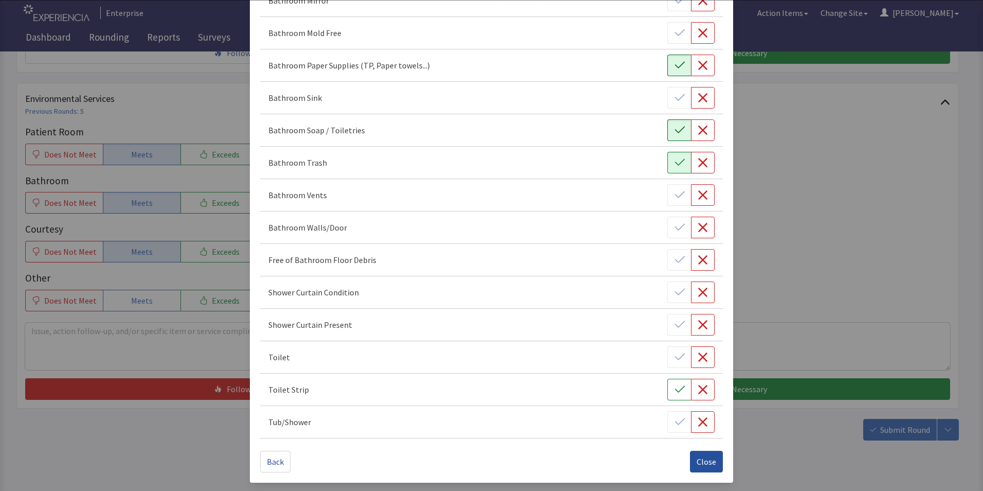
click at [697, 459] on span "Close" at bounding box center [707, 461] width 20 height 12
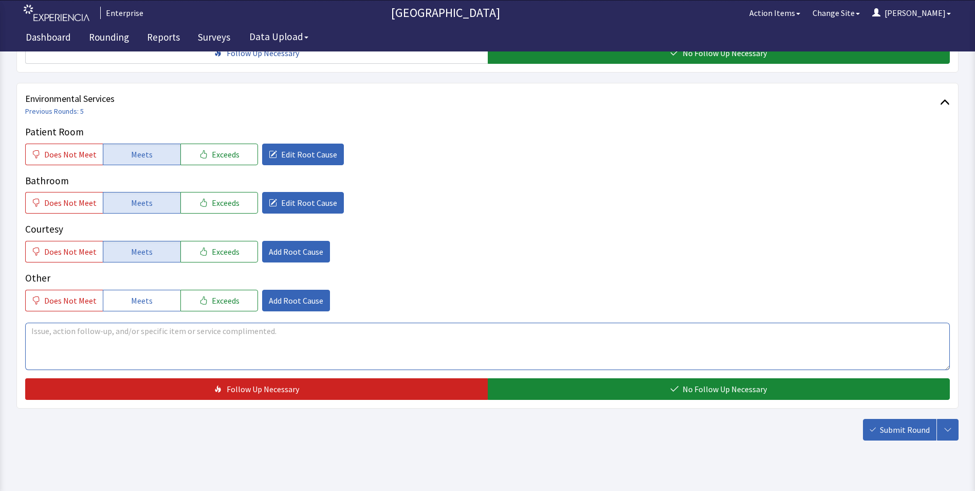
click at [50, 325] on textarea at bounding box center [487, 345] width 925 height 47
drag, startPoint x: 27, startPoint y: 314, endPoint x: 177, endPoint y: 323, distance: 150.5
click at [177, 323] on textarea "room sink wasnt wiped due to clutter" at bounding box center [487, 345] width 925 height 47
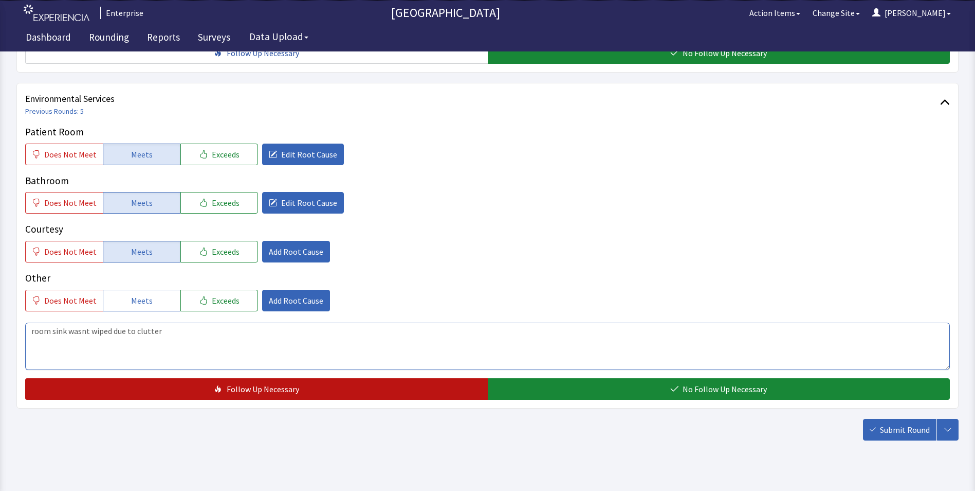
type textarea "room sink wasnt wiped due to clutter"
click at [289, 383] on span "Follow Up Necessary" at bounding box center [263, 389] width 72 height 12
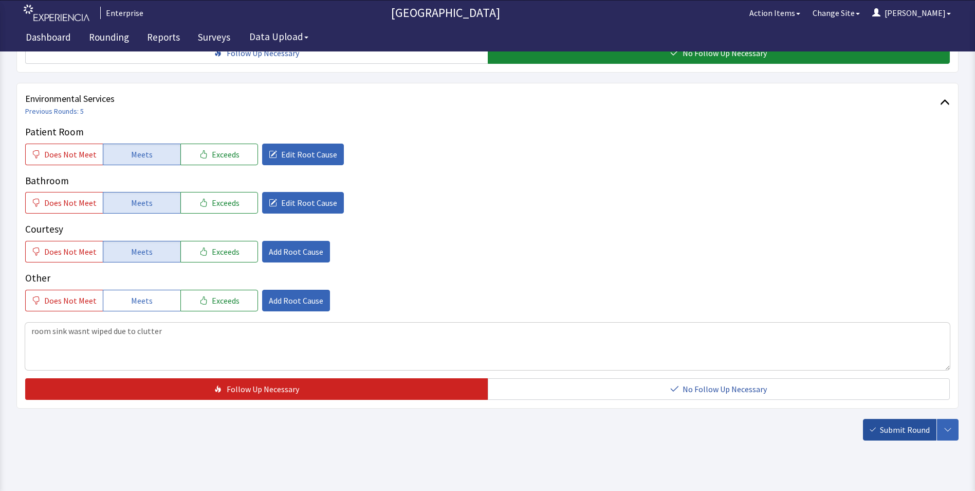
click at [908, 423] on span "Submit Round" at bounding box center [905, 429] width 50 height 12
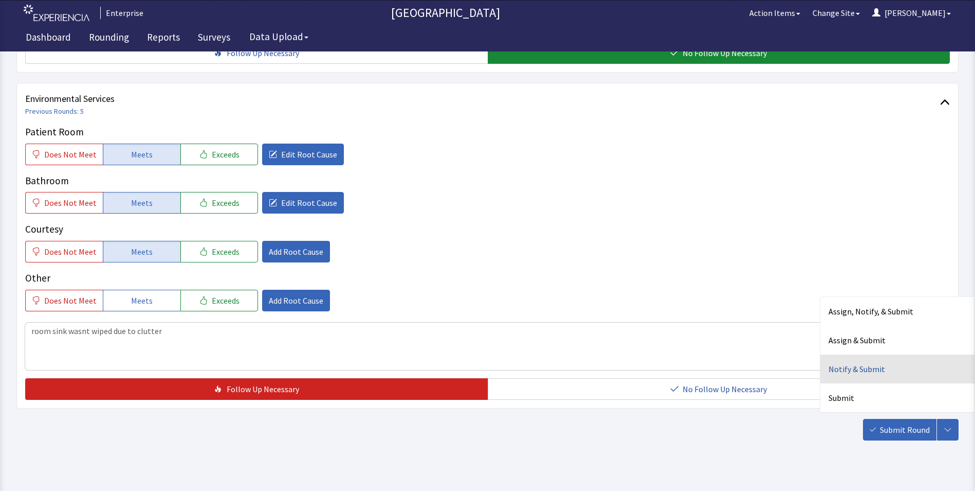
click at [866, 356] on div "Notify & Submit" at bounding box center [898, 368] width 154 height 29
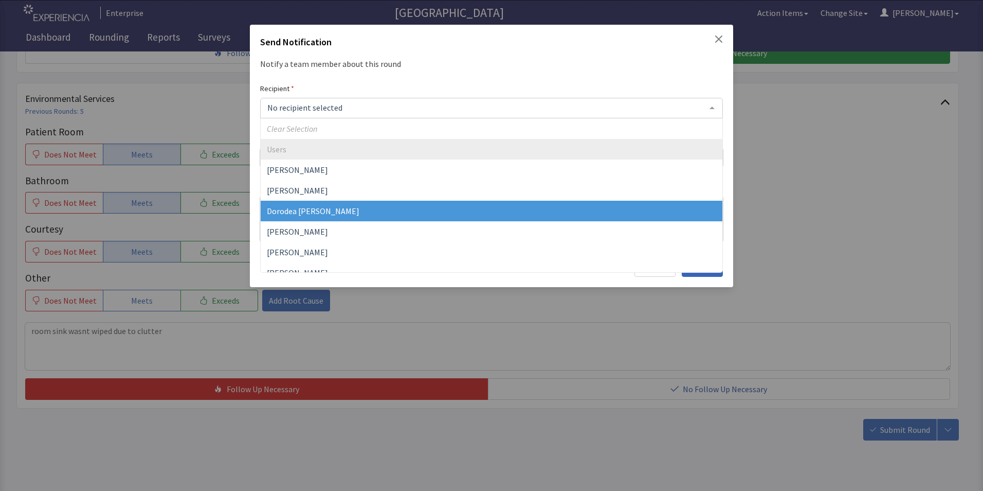
click at [313, 211] on span "Dorodea [PERSON_NAME]" at bounding box center [313, 211] width 93 height 10
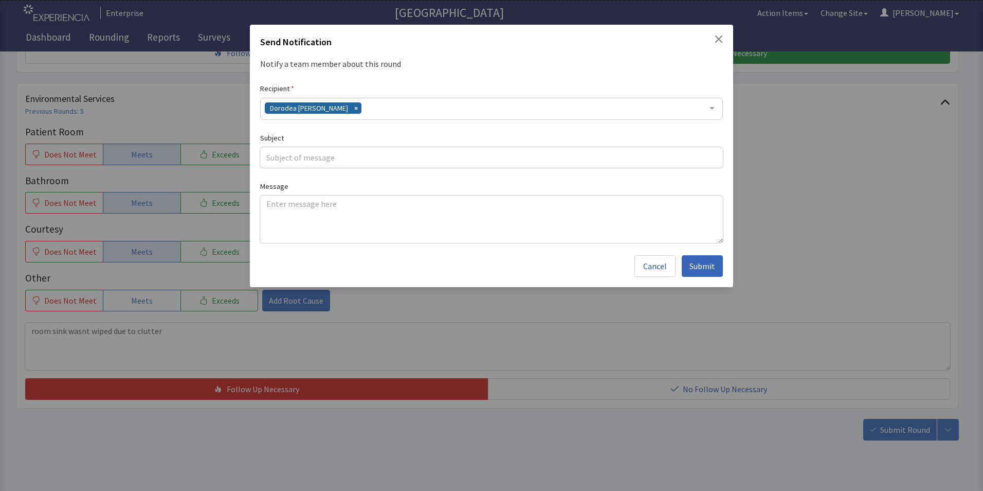
click at [360, 113] on div "Dorodea [PERSON_NAME]" at bounding box center [491, 109] width 463 height 22
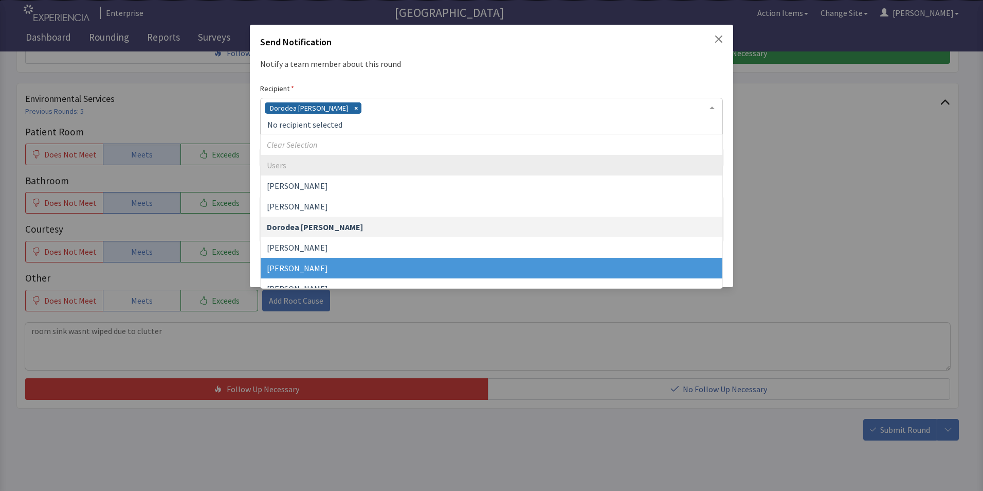
click at [327, 262] on span "[PERSON_NAME]" at bounding box center [492, 268] width 462 height 21
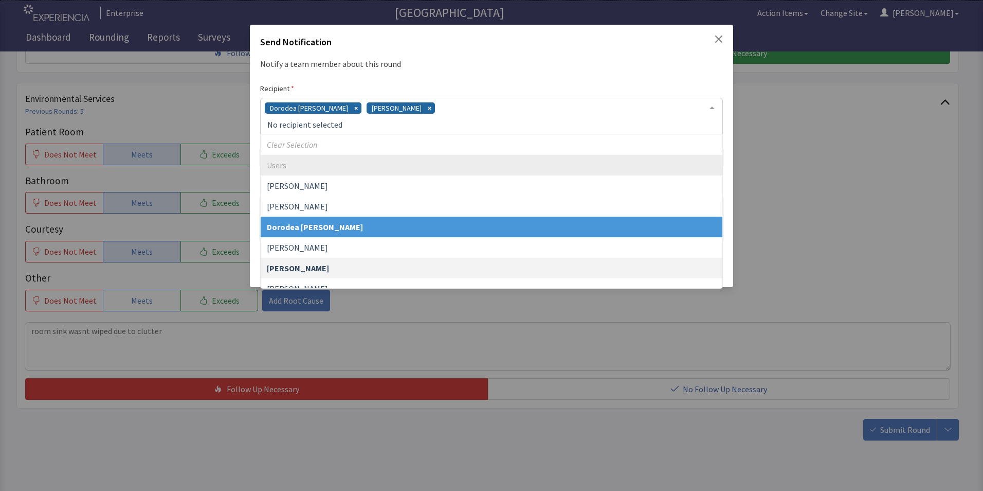
click at [436, 112] on div "Dorodea Verderame Gerardo Mejias" at bounding box center [491, 116] width 463 height 37
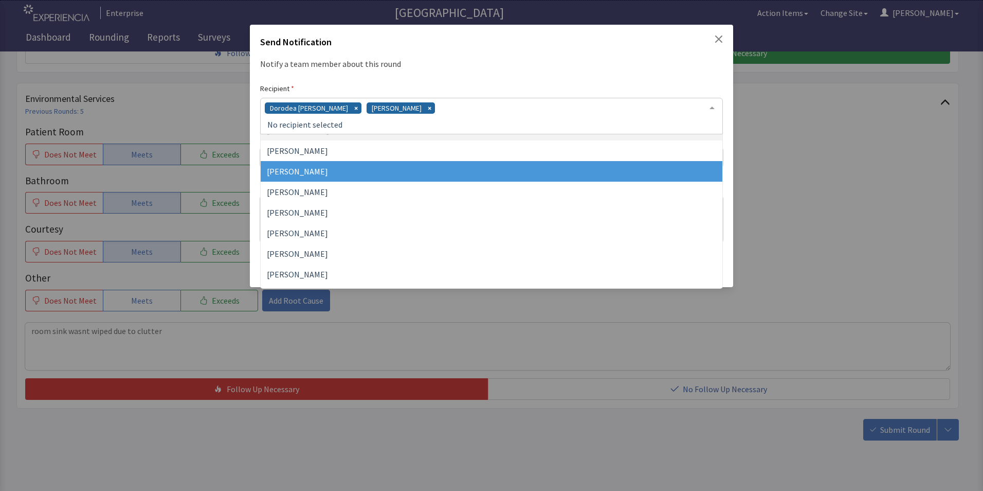
scroll to position [154, 0]
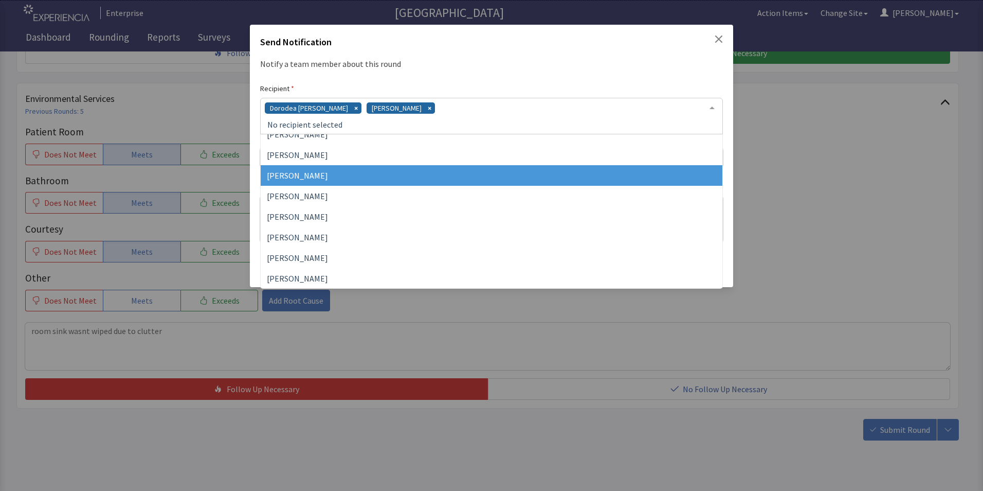
click at [346, 179] on span "[PERSON_NAME]" at bounding box center [492, 175] width 462 height 21
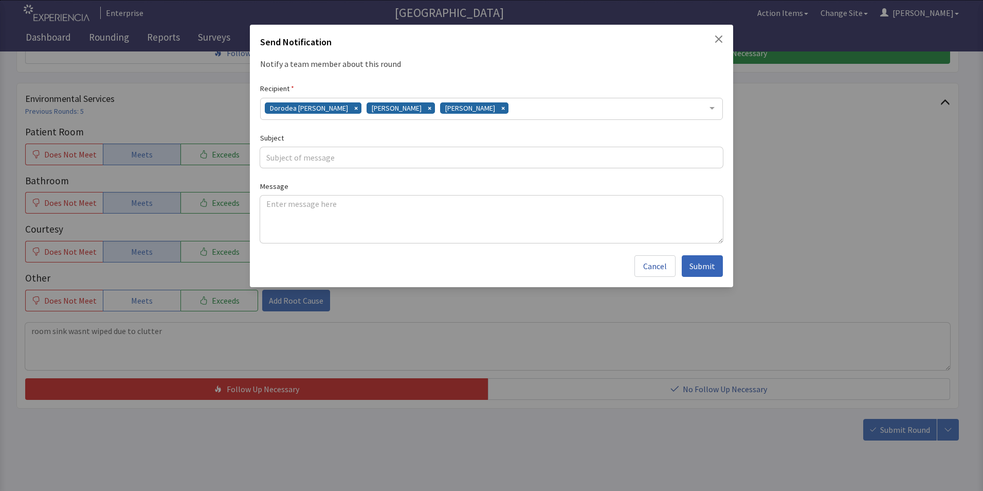
click at [538, 107] on div "Dorodea Verderame Gerardo Mejias James Hellandbrand" at bounding box center [491, 109] width 463 height 22
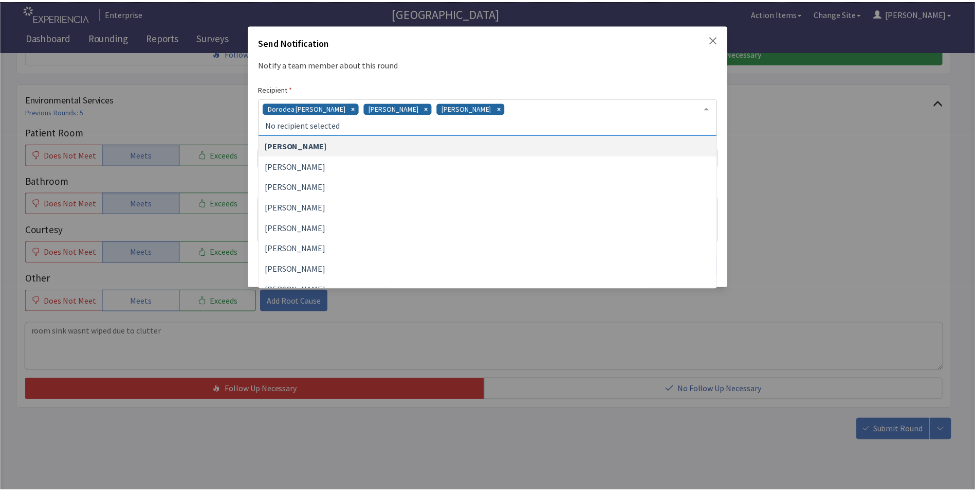
scroll to position [237, 0]
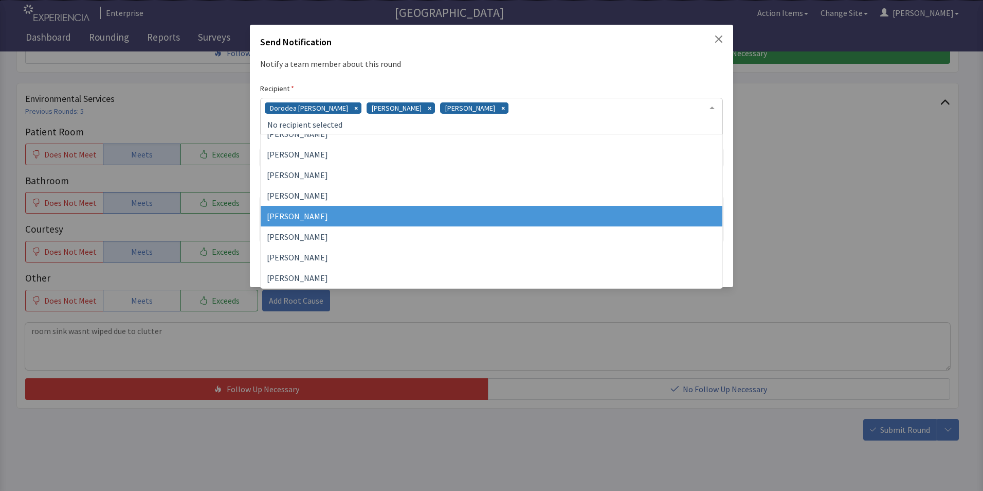
click at [404, 214] on span "Vesel Haxhillary" at bounding box center [492, 216] width 462 height 21
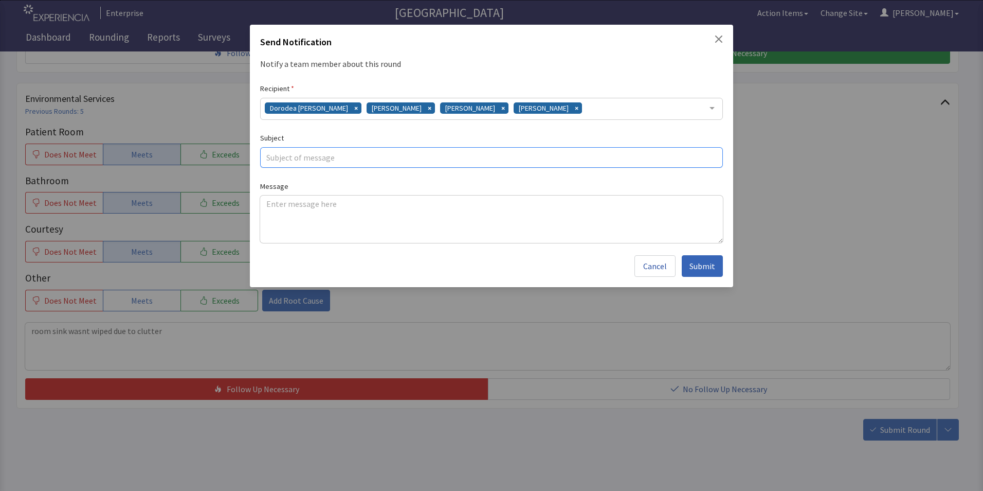
click at [289, 158] on input "text" at bounding box center [491, 157] width 463 height 21
type input "surfaces"
click at [270, 199] on textarea at bounding box center [491, 218] width 463 height 47
paste textarea "room sink wasnt wiped due to clutter"
type textarea "room sink wasnt wiped due to clutter"
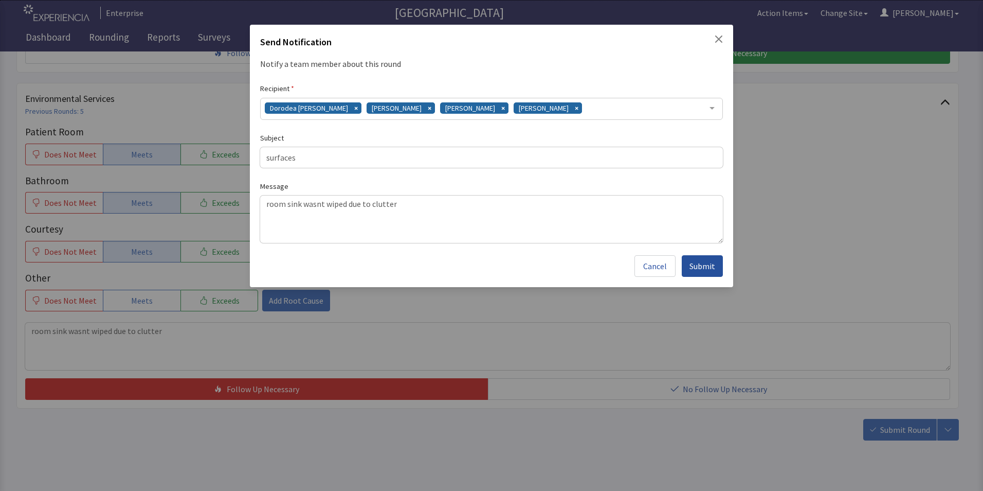
click at [701, 262] on span "Submit" at bounding box center [702, 266] width 26 height 12
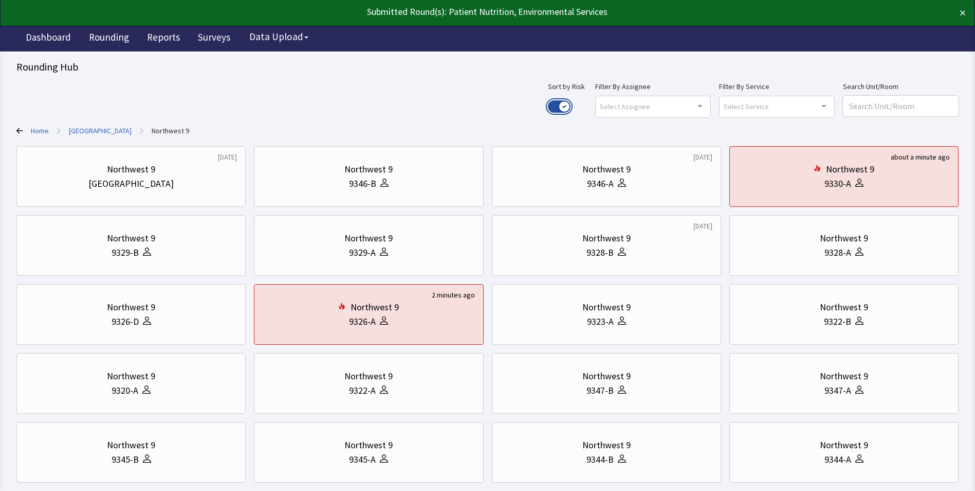
click at [571, 105] on button "Use setting" at bounding box center [559, 106] width 23 height 12
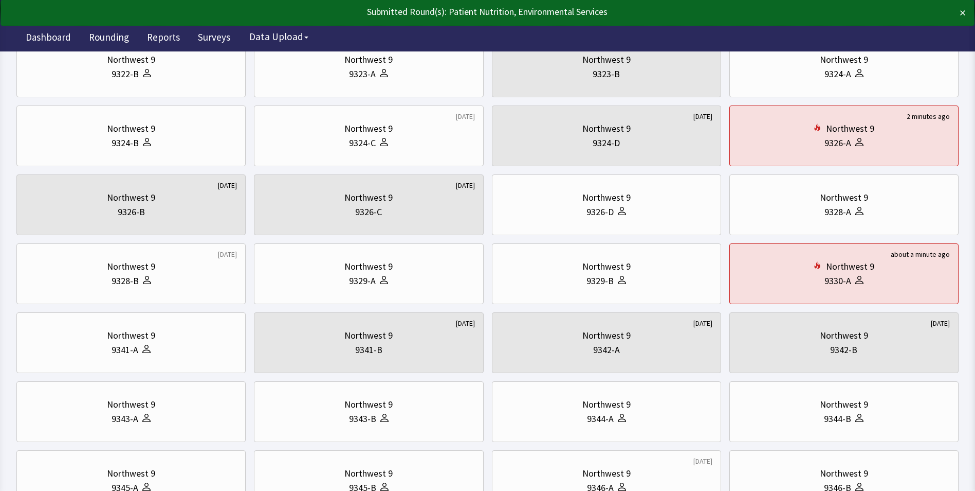
scroll to position [154, 0]
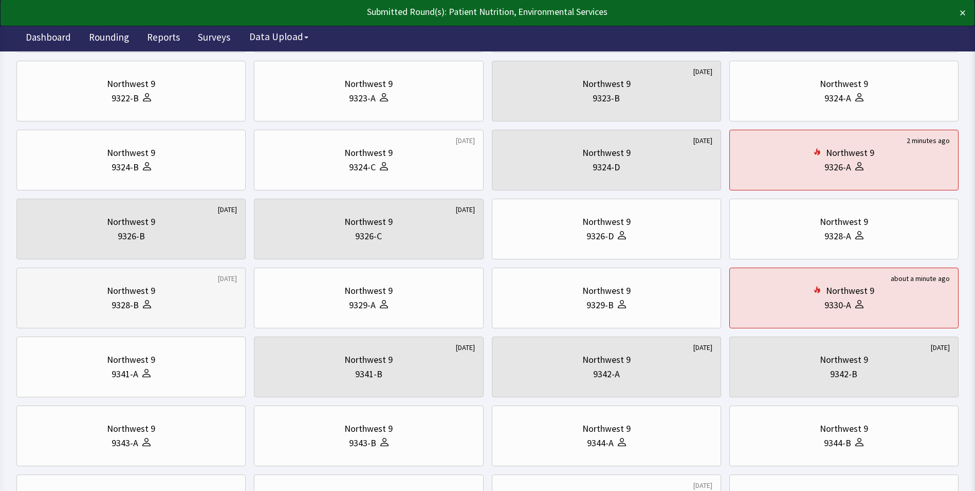
click at [88, 295] on div "Northwest 9" at bounding box center [131, 290] width 212 height 14
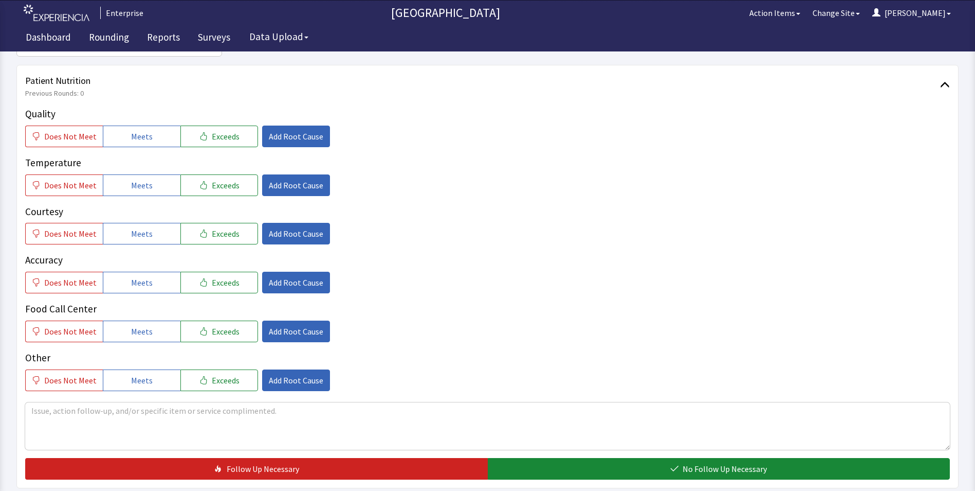
scroll to position [154, 0]
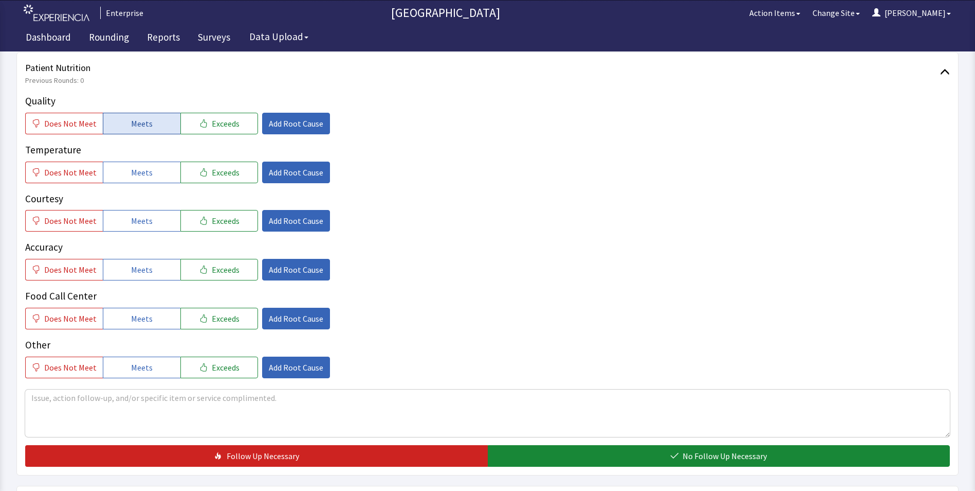
drag, startPoint x: 137, startPoint y: 123, endPoint x: 142, endPoint y: 165, distance: 41.4
click at [137, 124] on span "Meets" at bounding box center [142, 123] width 22 height 12
drag, startPoint x: 141, startPoint y: 176, endPoint x: 141, endPoint y: 191, distance: 14.9
click at [141, 176] on span "Meets" at bounding box center [142, 172] width 22 height 12
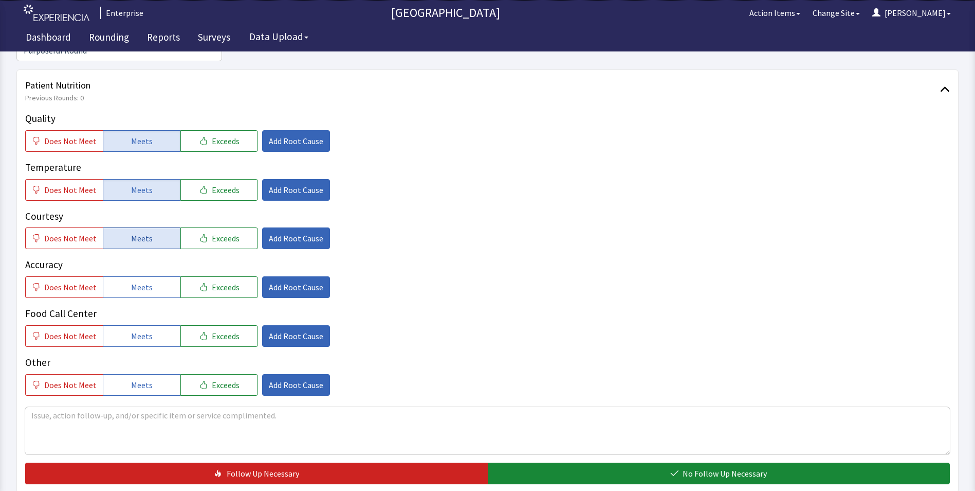
click at [140, 232] on span "Meets" at bounding box center [142, 238] width 22 height 12
drag, startPoint x: 145, startPoint y: 262, endPoint x: 146, endPoint y: 296, distance: 33.9
click at [145, 276] on button "Meets" at bounding box center [142, 287] width 78 height 22
drag, startPoint x: 146, startPoint y: 316, endPoint x: 280, endPoint y: 332, distance: 135.1
click at [151, 325] on button "Meets" at bounding box center [142, 336] width 78 height 22
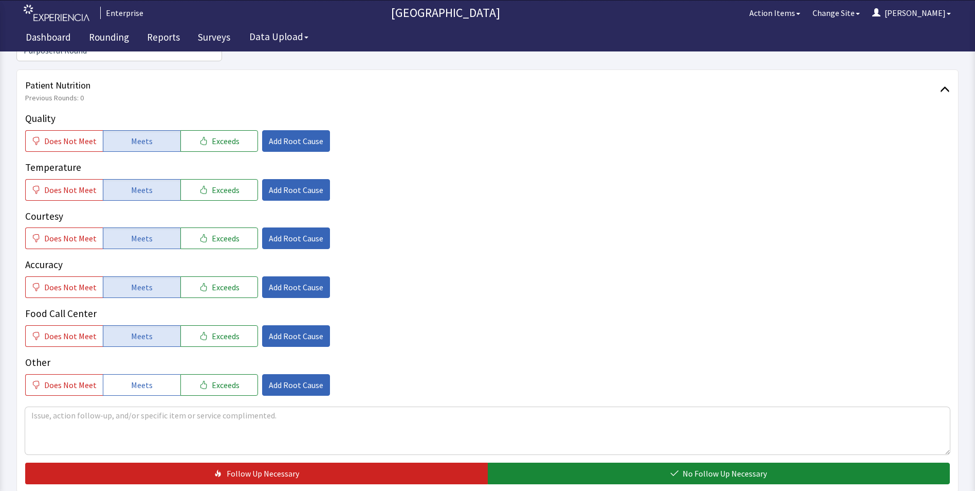
drag, startPoint x: 536, startPoint y: 459, endPoint x: 525, endPoint y: 431, distance: 30.0
click at [536, 462] on button "No Follow Up Necessary" at bounding box center [719, 473] width 463 height 22
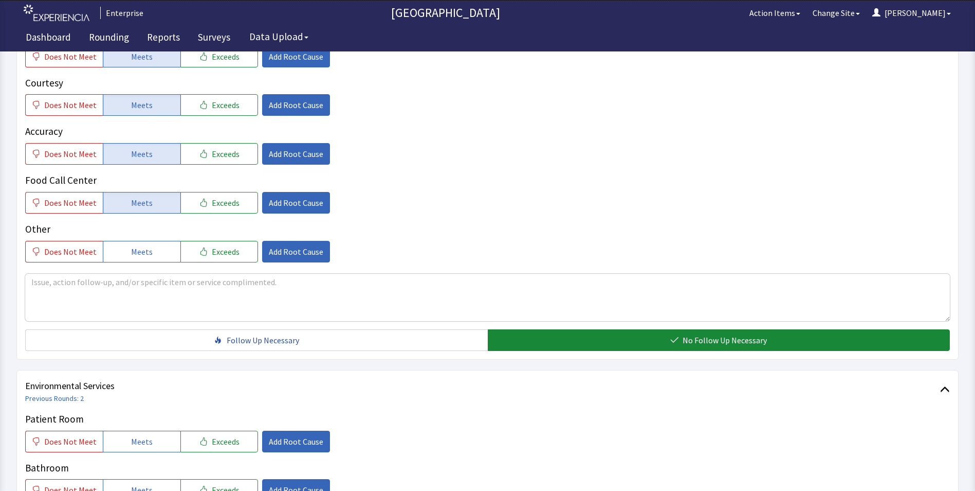
scroll to position [360, 0]
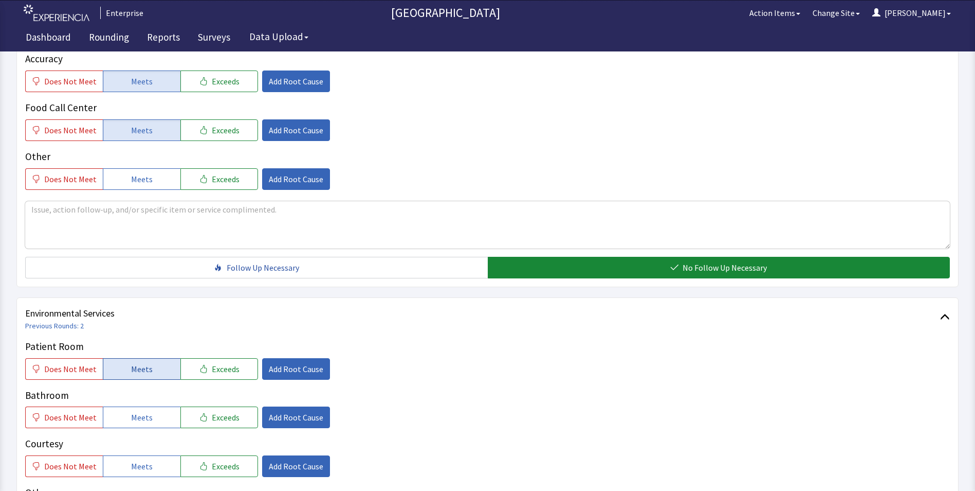
drag, startPoint x: 154, startPoint y: 349, endPoint x: 153, endPoint y: 357, distance: 7.9
click at [153, 358] on button "Meets" at bounding box center [142, 369] width 78 height 22
drag, startPoint x: 146, startPoint y: 397, endPoint x: 147, endPoint y: 413, distance: 15.4
click at [146, 411] on span "Meets" at bounding box center [142, 417] width 22 height 12
drag, startPoint x: 142, startPoint y: 446, endPoint x: 145, endPoint y: 435, distance: 11.7
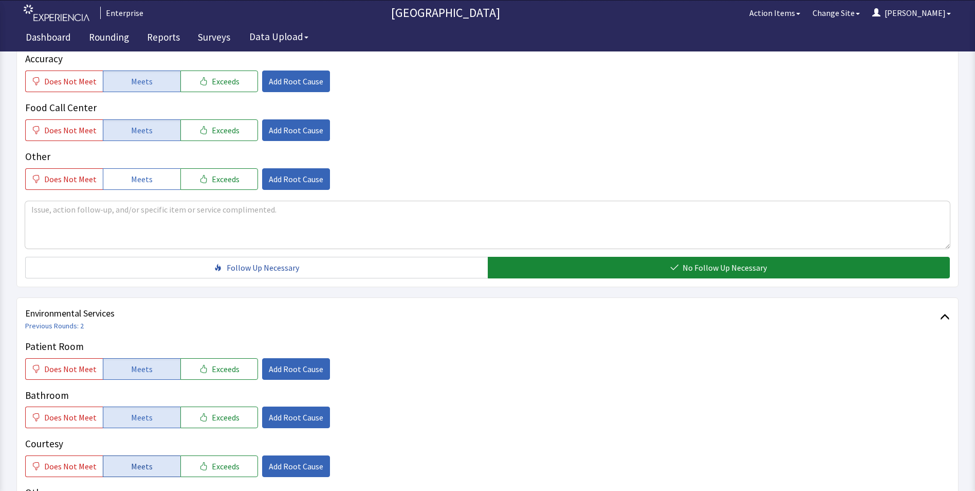
click at [142, 460] on span "Meets" at bounding box center [142, 466] width 22 height 12
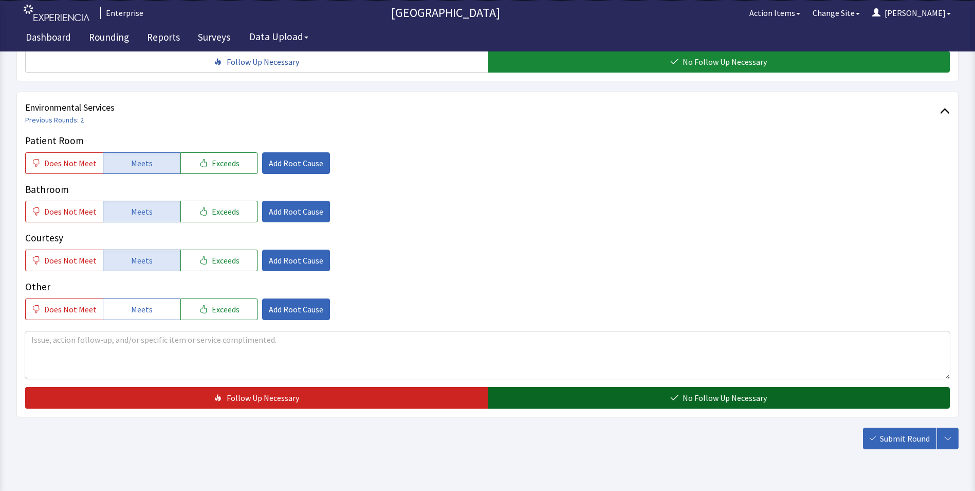
click at [584, 387] on button "No Follow Up Necessary" at bounding box center [719, 398] width 463 height 22
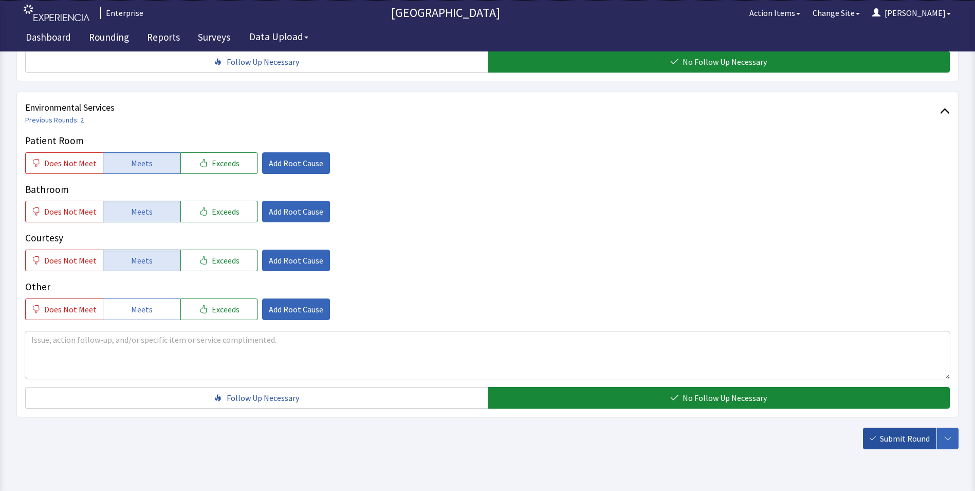
click at [907, 432] on span "Submit Round" at bounding box center [905, 438] width 50 height 12
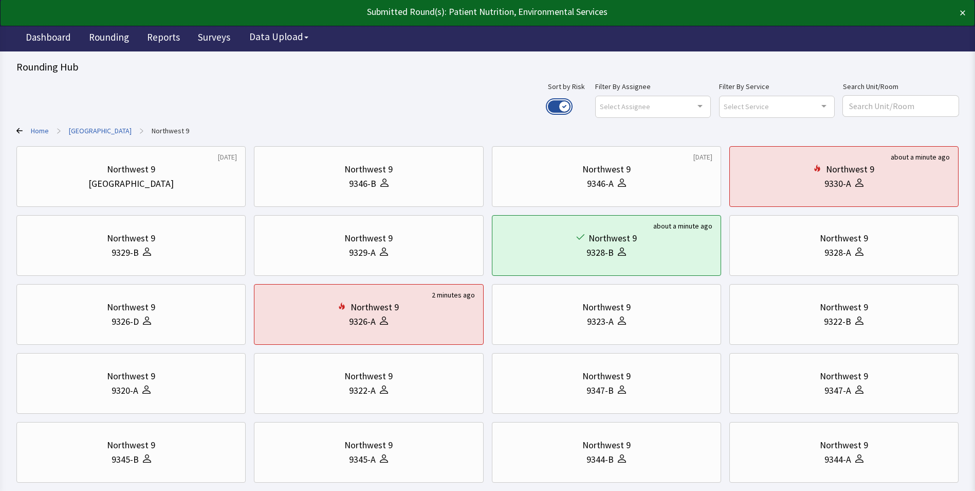
click at [571, 107] on button "Use setting" at bounding box center [559, 106] width 23 height 12
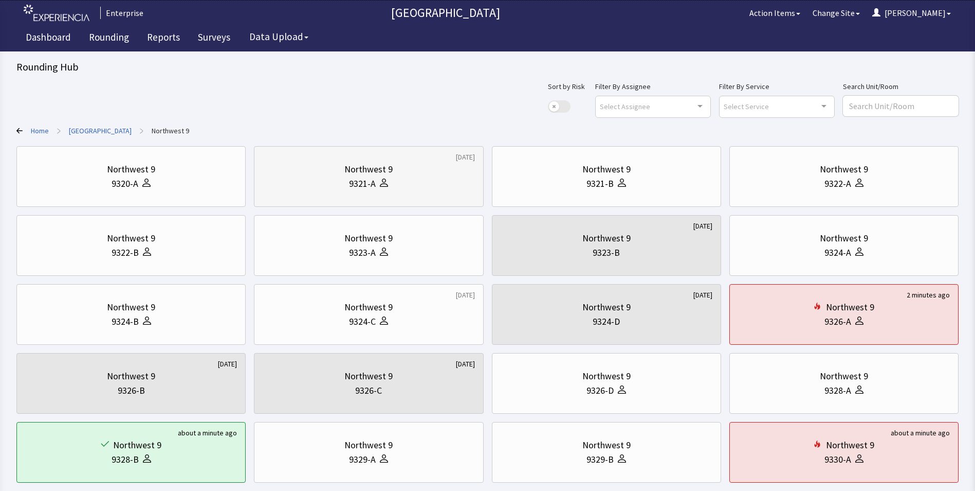
click at [397, 180] on div "9321-A" at bounding box center [369, 183] width 212 height 14
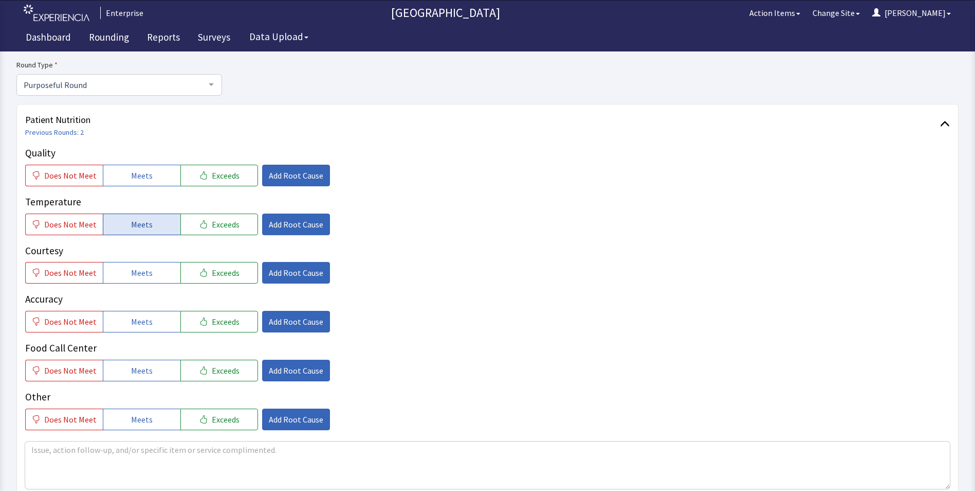
scroll to position [103, 0]
click at [135, 174] on span "Meets" at bounding box center [142, 175] width 22 height 12
click at [132, 235] on div "Quality Does Not Meet Meets Exceeds Add Root Cause Temperature Does Not Meet Me…" at bounding box center [487, 287] width 925 height 284
drag, startPoint x: 135, startPoint y: 269, endPoint x: 137, endPoint y: 224, distance: 45.3
click at [135, 269] on span "Meets" at bounding box center [142, 272] width 22 height 12
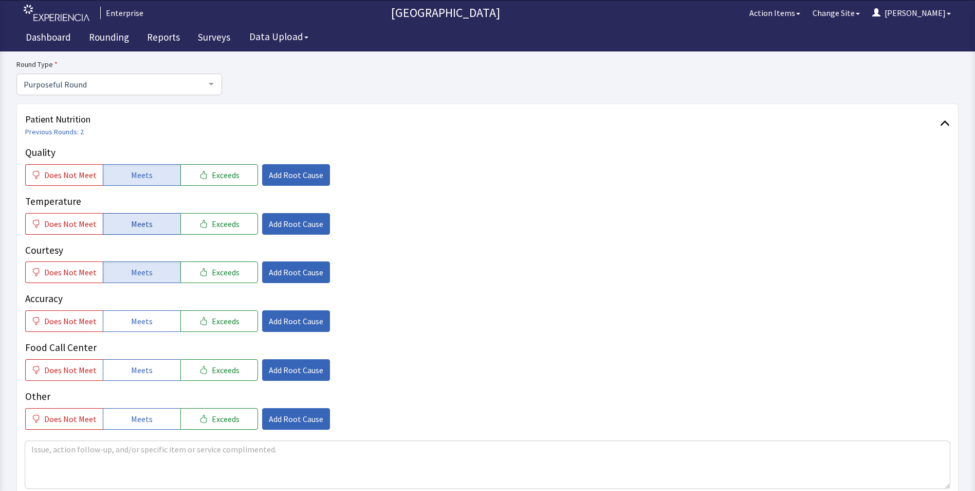
click at [138, 214] on button "Meets" at bounding box center [142, 224] width 78 height 22
click at [138, 316] on span "Meets" at bounding box center [142, 321] width 22 height 12
click at [137, 373] on span "Meets" at bounding box center [142, 370] width 22 height 12
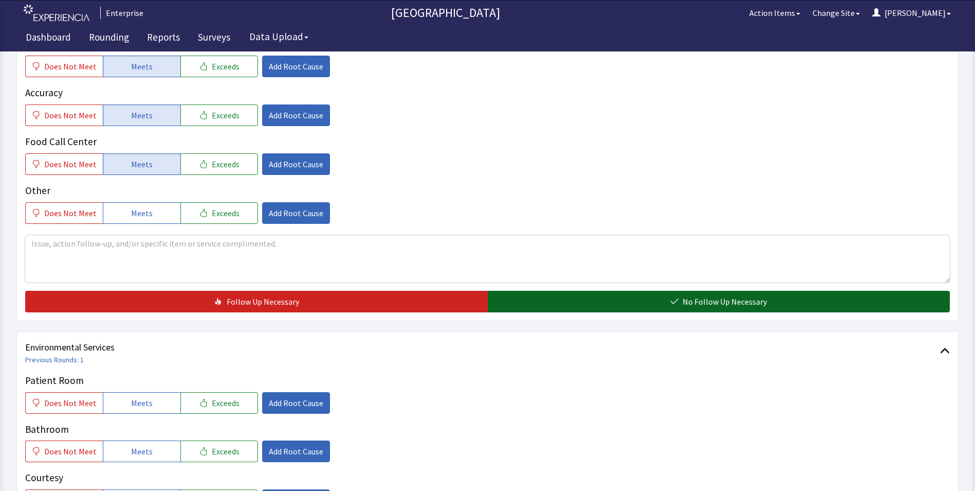
click at [579, 303] on button "No Follow Up Necessary" at bounding box center [719, 301] width 463 height 22
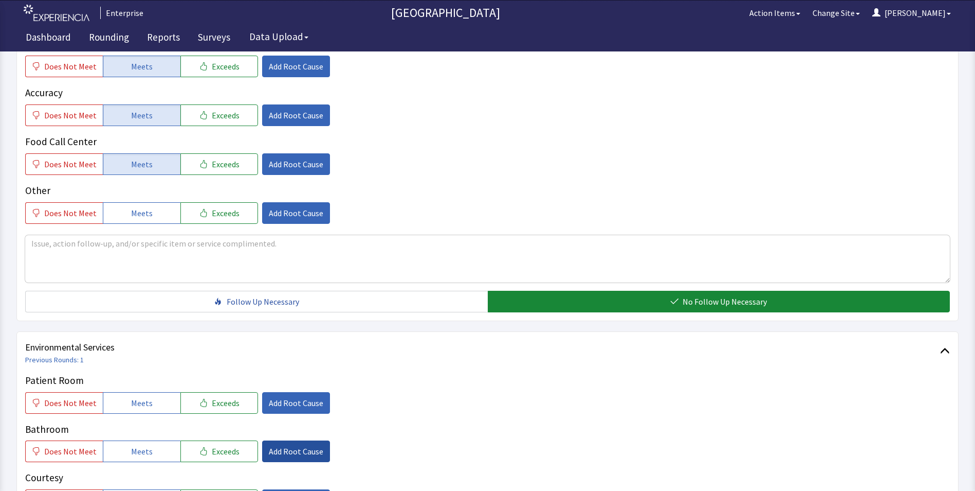
scroll to position [463, 0]
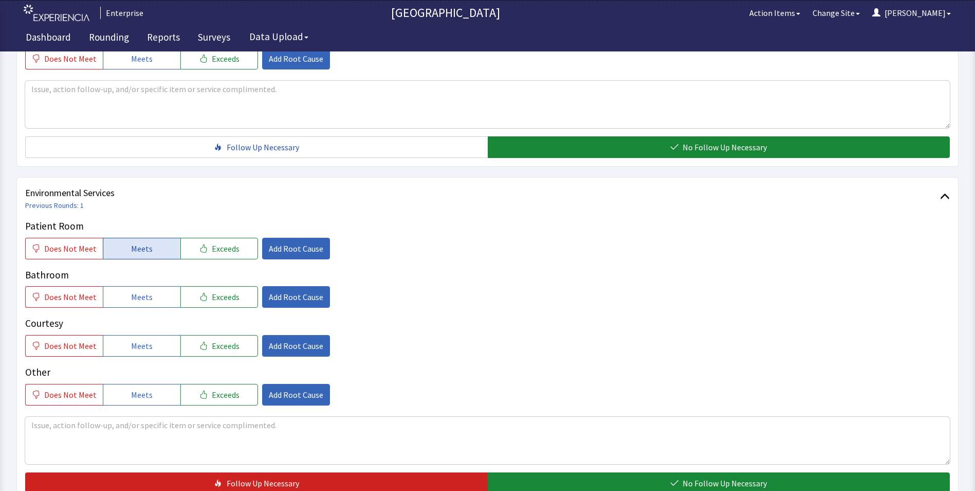
click at [157, 249] on button "Meets" at bounding box center [142, 249] width 78 height 22
click at [153, 299] on button "Meets" at bounding box center [142, 297] width 78 height 22
drag, startPoint x: 140, startPoint y: 348, endPoint x: 239, endPoint y: 354, distance: 98.9
click at [141, 350] on span "Meets" at bounding box center [142, 345] width 22 height 12
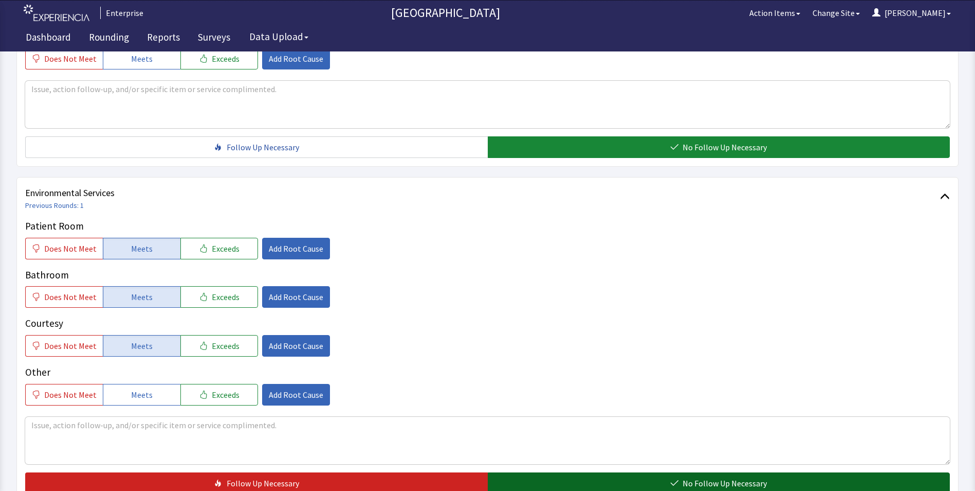
click at [558, 482] on button "No Follow Up Necessary" at bounding box center [719, 483] width 463 height 22
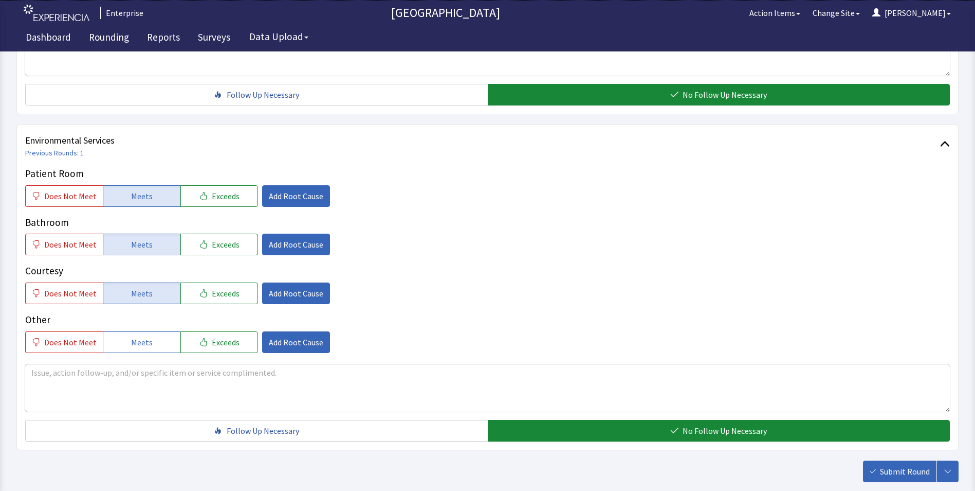
scroll to position [574, 0]
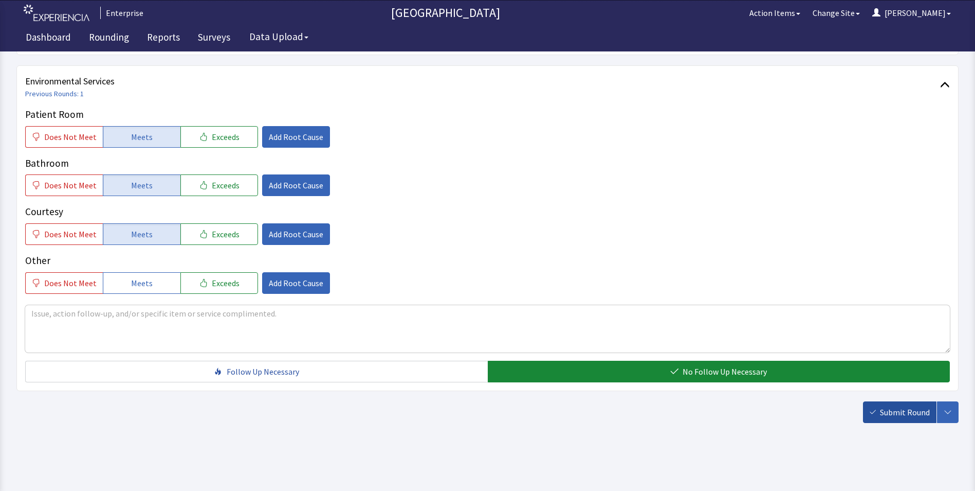
click at [904, 419] on button "Submit Round" at bounding box center [900, 412] width 74 height 22
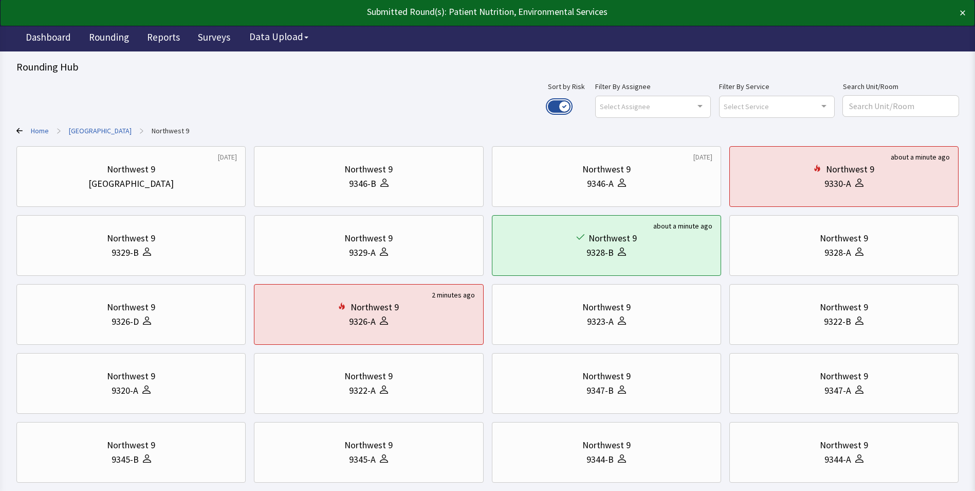
click at [571, 104] on button "Use setting" at bounding box center [559, 106] width 23 height 12
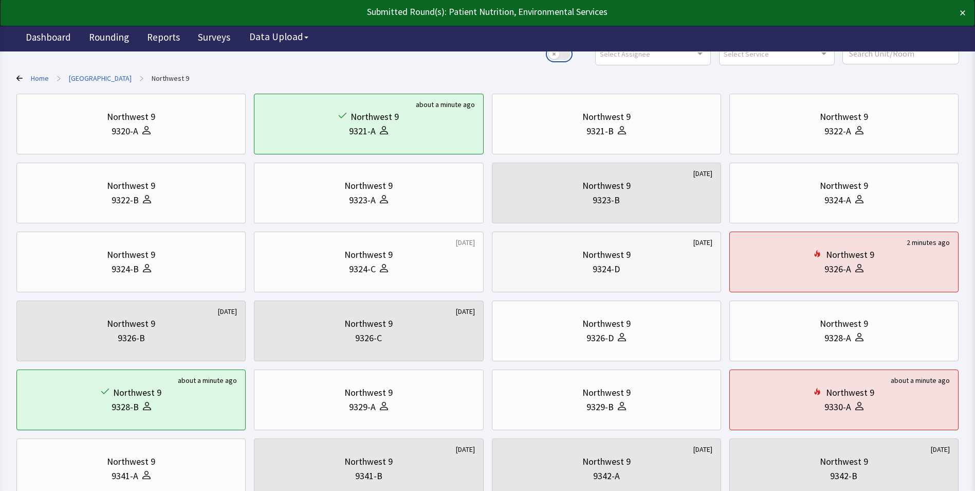
scroll to position [206, 0]
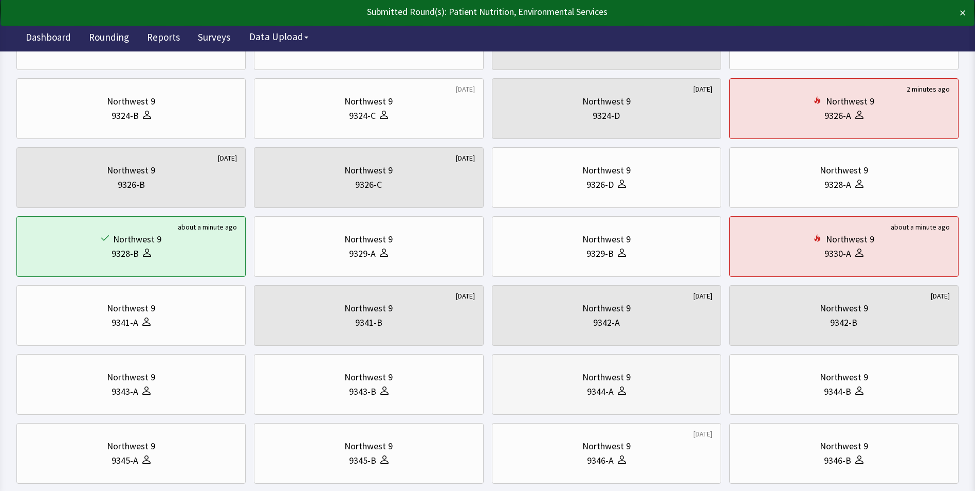
click at [563, 385] on div "9344-A" at bounding box center [607, 391] width 212 height 14
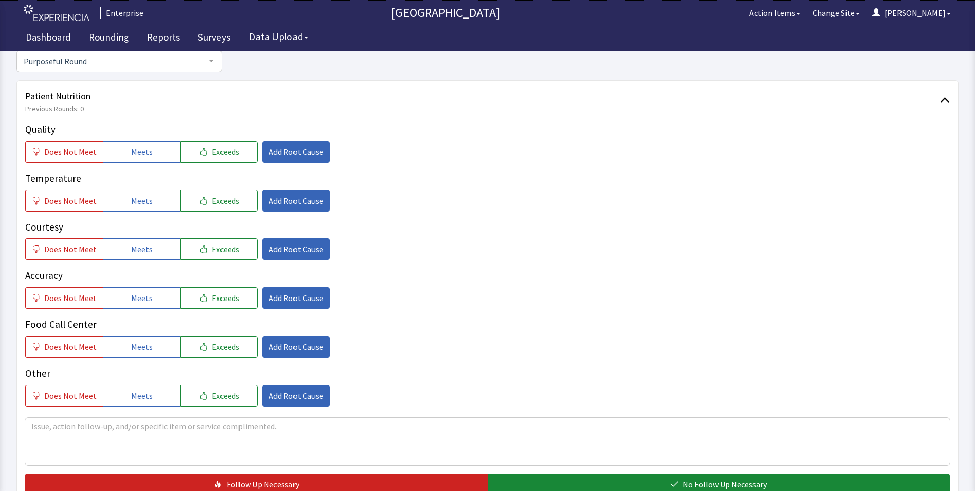
scroll to position [154, 0]
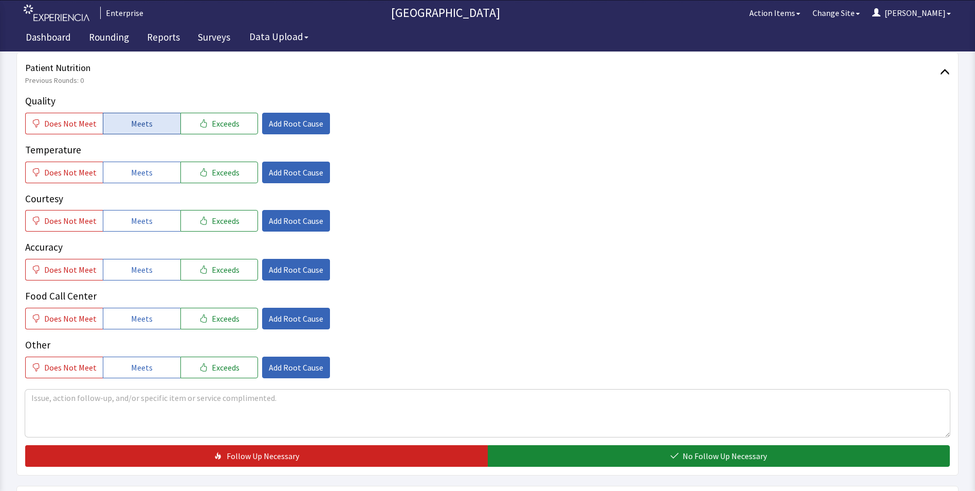
click at [146, 126] on span "Meets" at bounding box center [142, 123] width 22 height 12
click at [155, 188] on div "Quality Does Not Meet Meets Exceeds Add Root Cause Temperature Does Not Meet Me…" at bounding box center [487, 236] width 925 height 284
click at [155, 173] on button "Meets" at bounding box center [142, 172] width 78 height 22
drag, startPoint x: 151, startPoint y: 218, endPoint x: 151, endPoint y: 254, distance: 36.0
click at [151, 224] on button "Meets" at bounding box center [142, 221] width 78 height 22
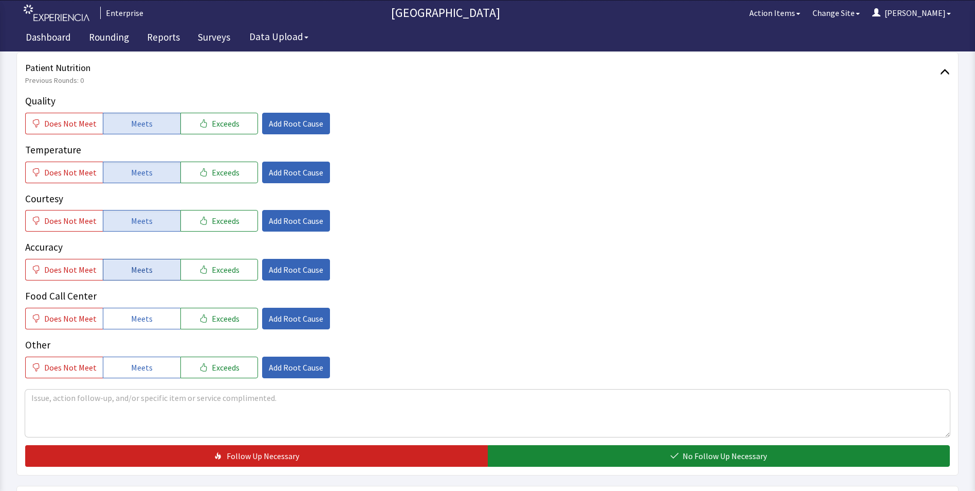
drag, startPoint x: 150, startPoint y: 264, endPoint x: 150, endPoint y: 271, distance: 7.7
click at [150, 267] on button "Meets" at bounding box center [142, 270] width 78 height 22
drag, startPoint x: 150, startPoint y: 326, endPoint x: 158, endPoint y: 329, distance: 8.6
click at [151, 327] on button "Meets" at bounding box center [142, 318] width 78 height 22
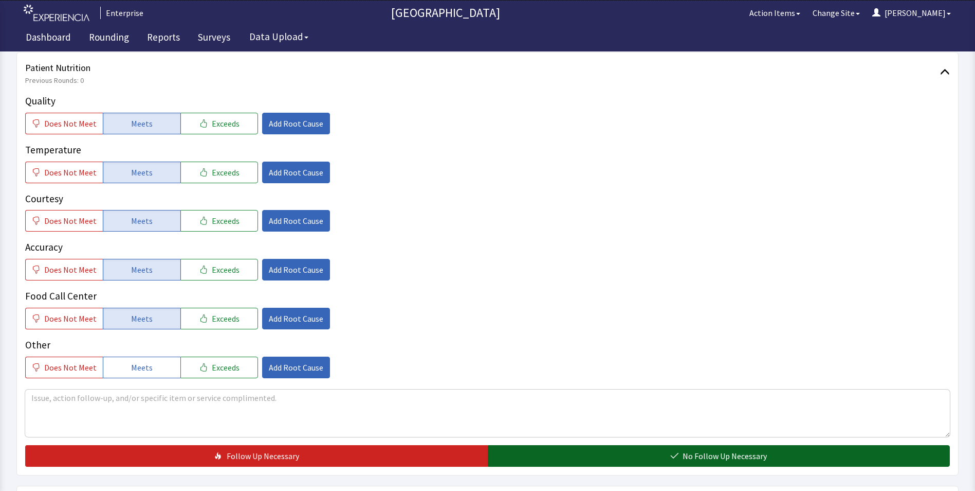
click at [511, 455] on button "No Follow Up Necessary" at bounding box center [719, 456] width 463 height 22
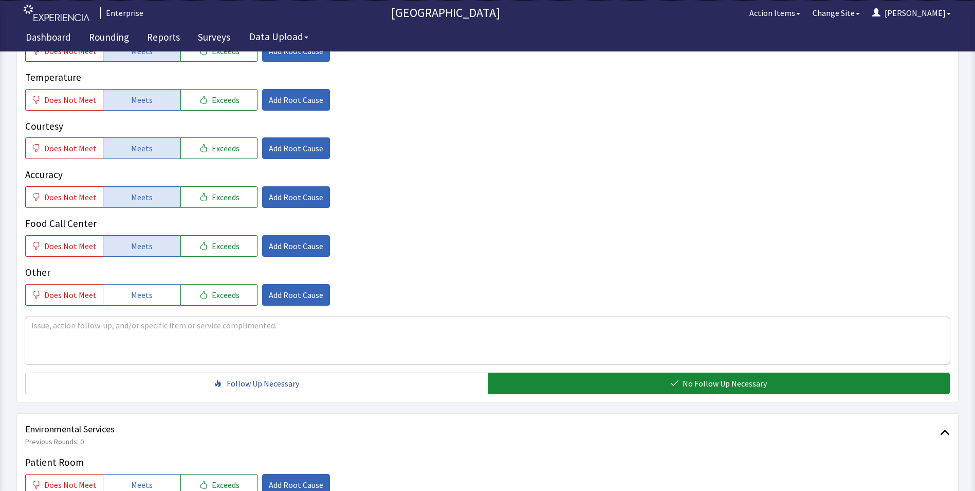
scroll to position [360, 0]
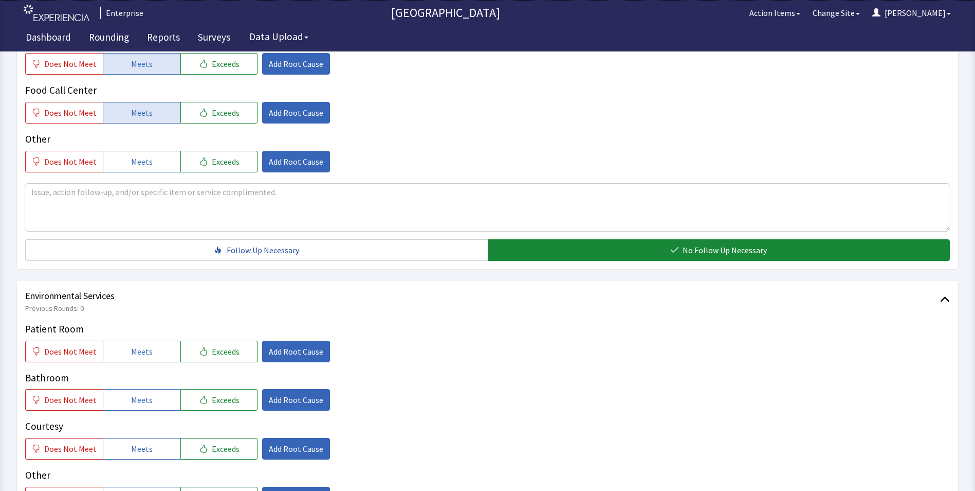
drag, startPoint x: 160, startPoint y: 353, endPoint x: 159, endPoint y: 384, distance: 31.4
click at [159, 353] on button "Meets" at bounding box center [142, 351] width 78 height 22
click at [154, 408] on button "Meets" at bounding box center [142, 400] width 78 height 22
click at [145, 445] on span "Meets" at bounding box center [142, 448] width 22 height 12
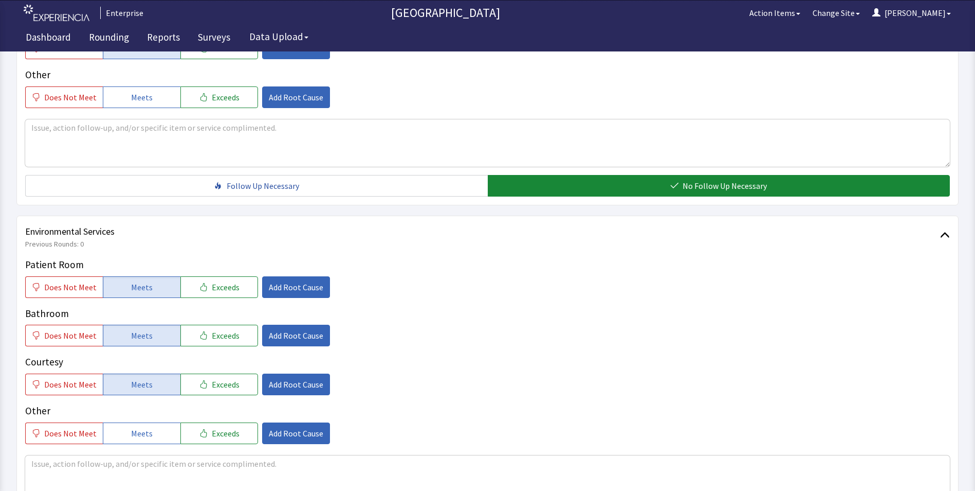
scroll to position [566, 0]
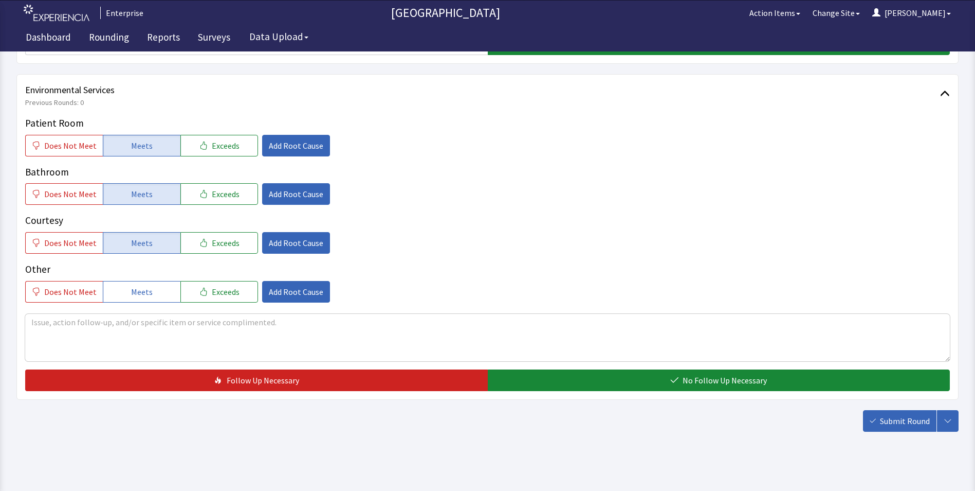
drag, startPoint x: 549, startPoint y: 385, endPoint x: 644, endPoint y: 403, distance: 96.2
click at [551, 385] on button "No Follow Up Necessary" at bounding box center [719, 380] width 463 height 22
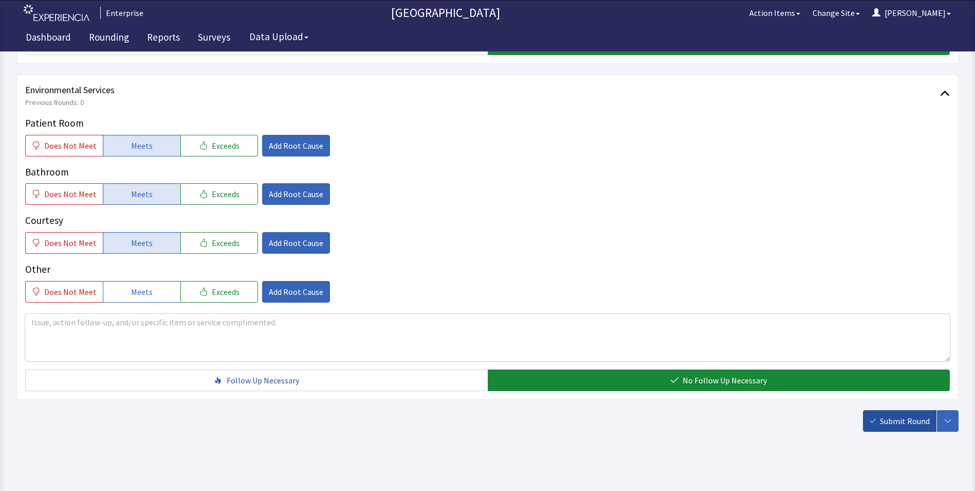
click at [898, 422] on span "Submit Round" at bounding box center [905, 420] width 50 height 12
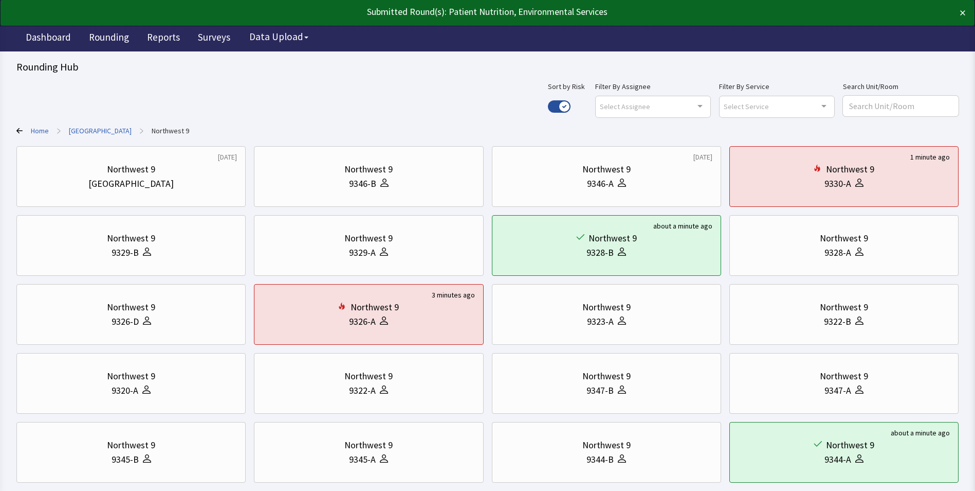
click at [90, 131] on link "[GEOGRAPHIC_DATA]" at bounding box center [100, 130] width 63 height 10
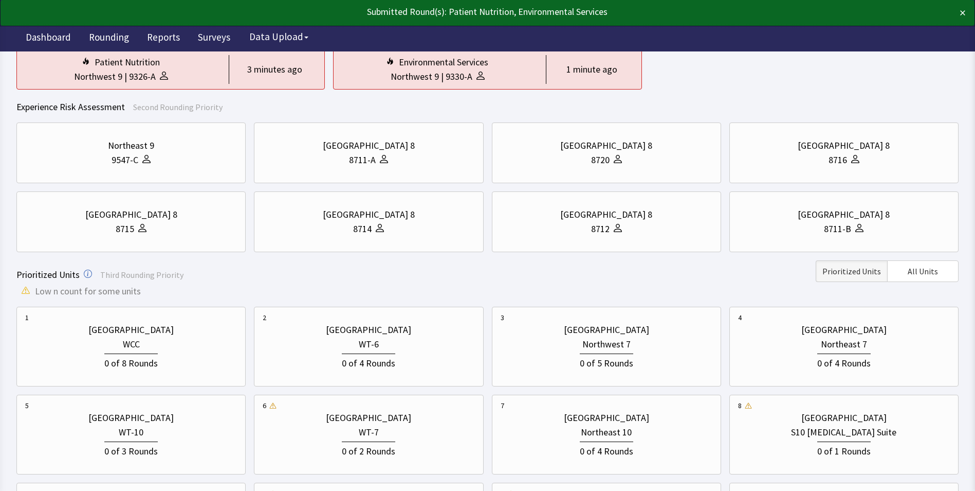
scroll to position [206, 0]
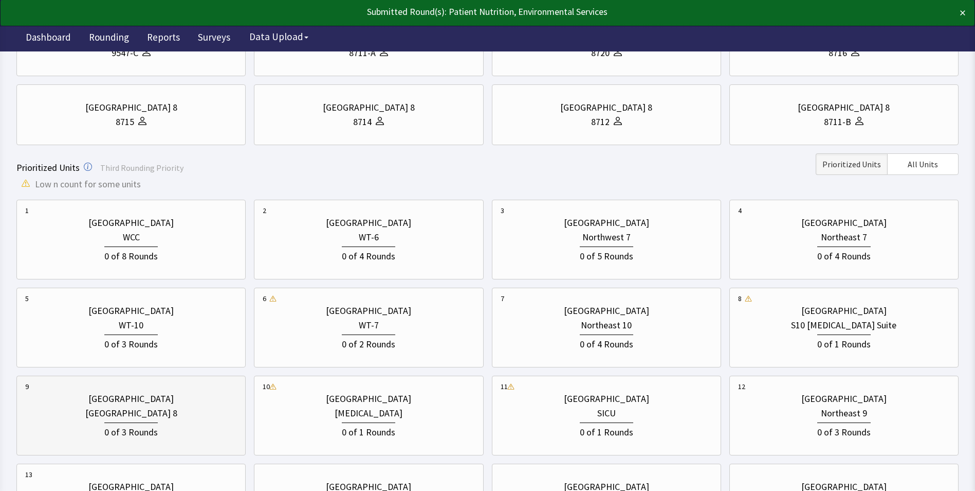
click at [179, 421] on div "0 of 3 Rounds" at bounding box center [131, 429] width 212 height 19
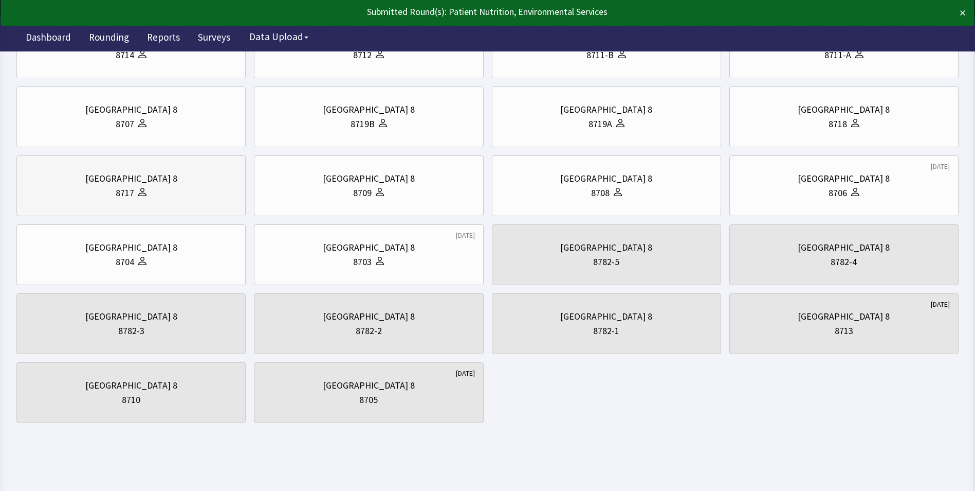
scroll to position [0, 0]
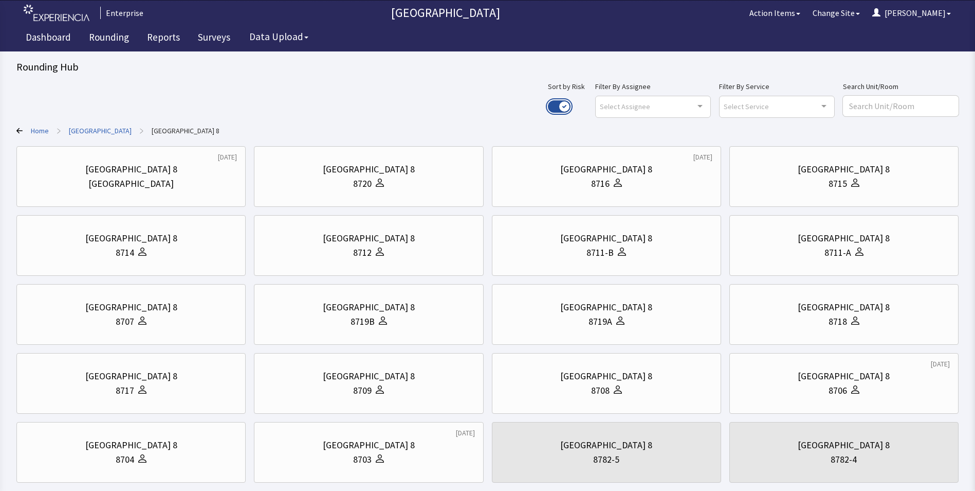
click at [571, 101] on button "Use setting" at bounding box center [559, 106] width 23 height 12
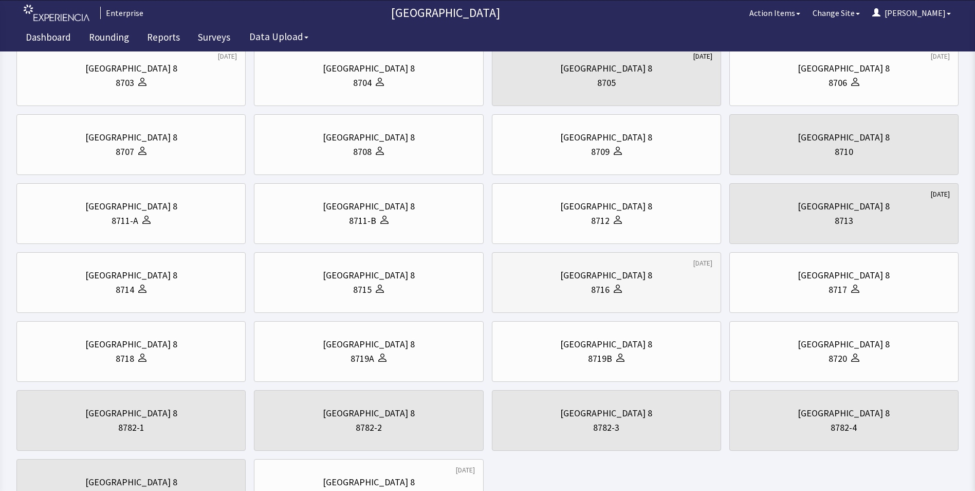
scroll to position [103, 0]
click at [556, 287] on div "8716" at bounding box center [607, 287] width 212 height 14
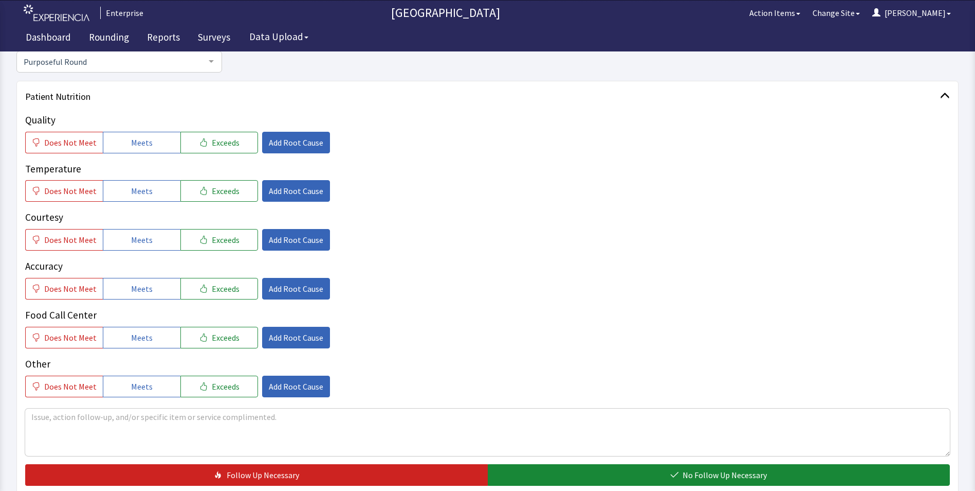
scroll to position [103, 0]
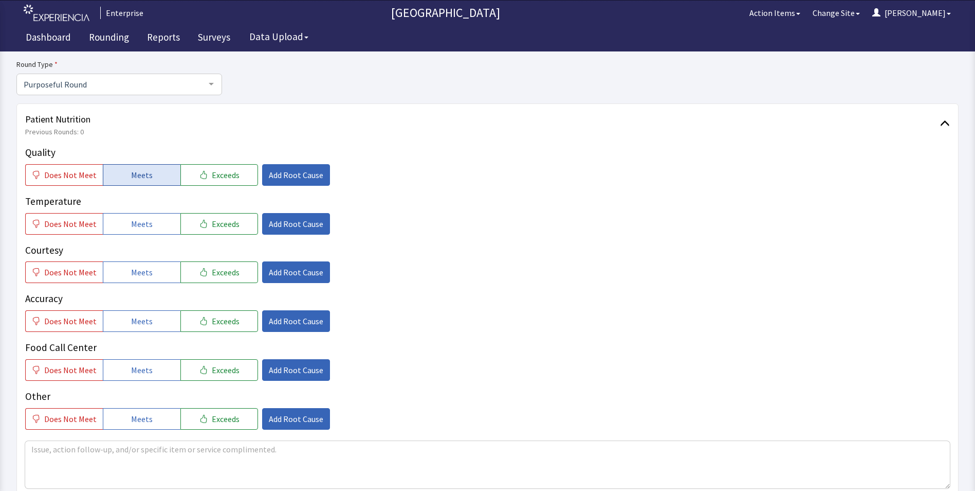
click at [136, 178] on span "Meets" at bounding box center [142, 175] width 22 height 12
drag, startPoint x: 143, startPoint y: 227, endPoint x: 146, endPoint y: 234, distance: 8.0
click at [144, 230] on button "Meets" at bounding box center [142, 224] width 78 height 22
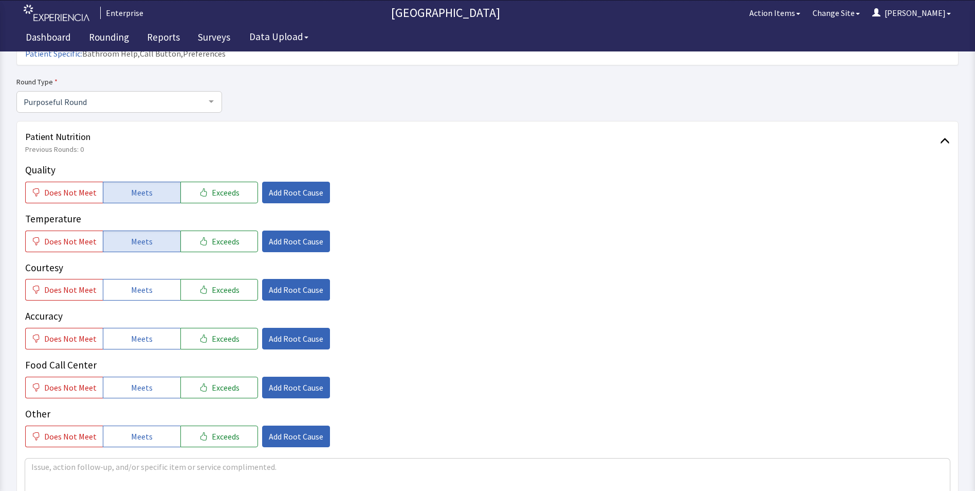
drag, startPoint x: 145, startPoint y: 277, endPoint x: 152, endPoint y: 298, distance: 21.6
click at [149, 285] on div "Quality Does Not Meet Meets Exceeds Add Root Cause Temperature Does Not Meet Me…" at bounding box center [487, 304] width 925 height 284
drag, startPoint x: 155, startPoint y: 320, endPoint x: 154, endPoint y: 340, distance: 20.1
click at [155, 328] on button "Meets" at bounding box center [142, 339] width 78 height 22
drag, startPoint x: 147, startPoint y: 364, endPoint x: 155, endPoint y: 333, distance: 32.3
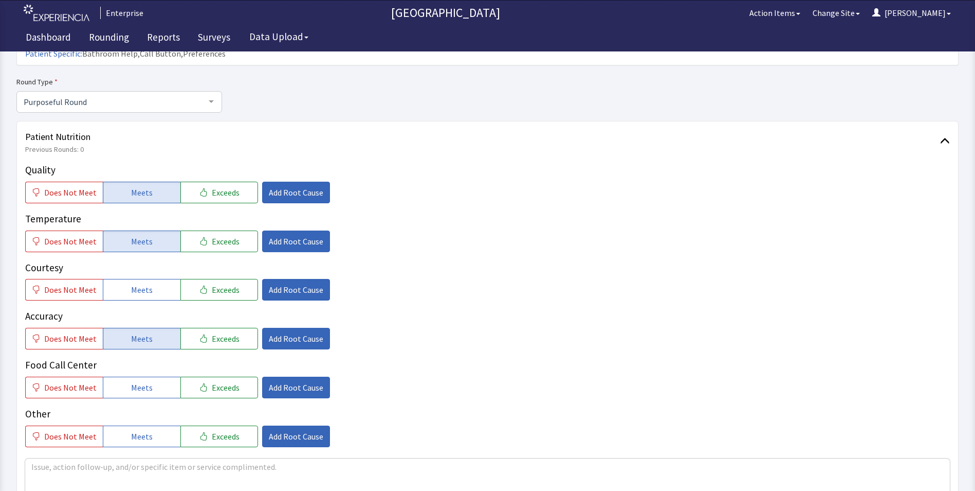
click at [150, 376] on button "Meets" at bounding box center [142, 387] width 78 height 22
click at [158, 281] on button "Meets" at bounding box center [142, 290] width 78 height 22
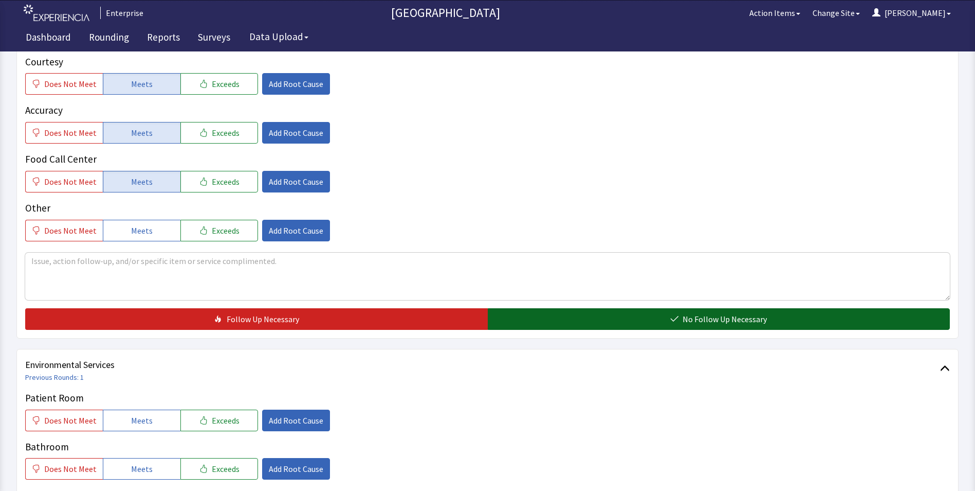
click at [522, 308] on button "No Follow Up Necessary" at bounding box center [719, 319] width 463 height 22
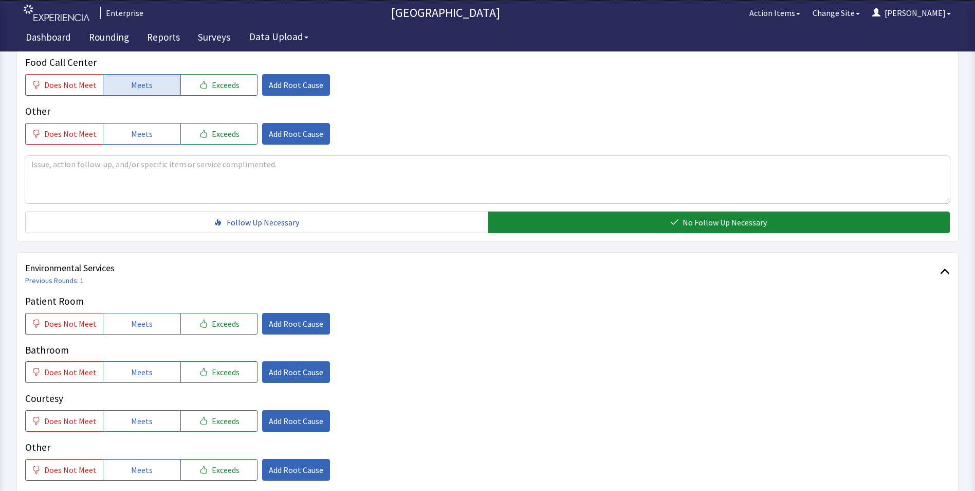
scroll to position [514, 0]
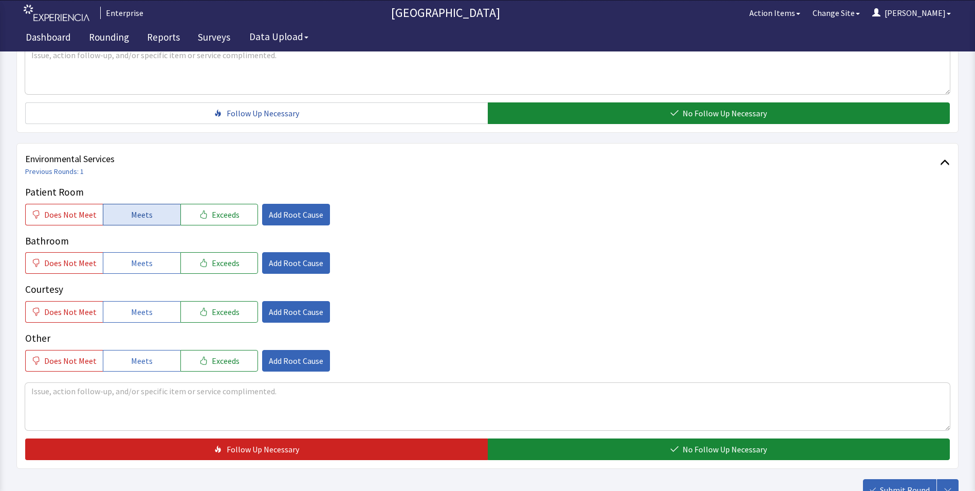
click at [146, 208] on span "Meets" at bounding box center [142, 214] width 22 height 12
drag, startPoint x: 137, startPoint y: 242, endPoint x: 146, endPoint y: 263, distance: 22.3
click at [138, 257] on span "Meets" at bounding box center [142, 263] width 22 height 12
drag, startPoint x: 146, startPoint y: 284, endPoint x: 272, endPoint y: 315, distance: 130.2
click at [148, 301] on button "Meets" at bounding box center [142, 312] width 78 height 22
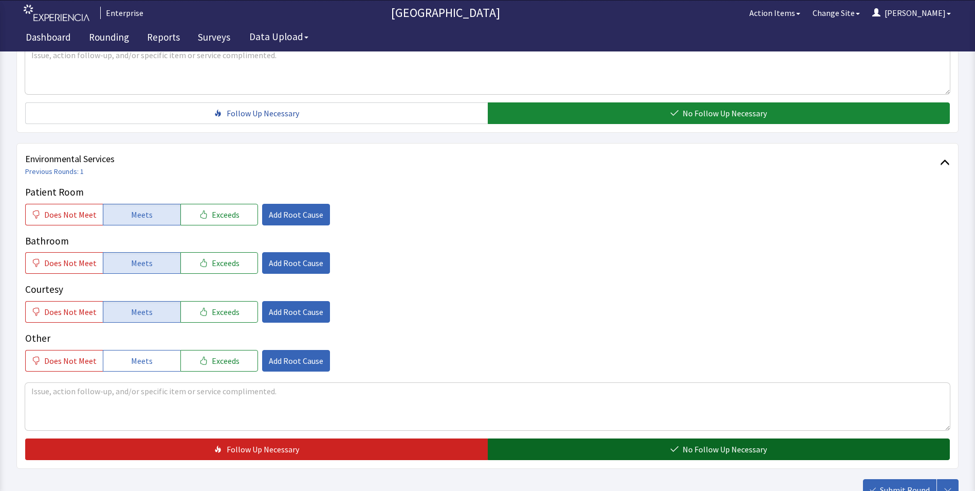
drag, startPoint x: 582, startPoint y: 426, endPoint x: 716, endPoint y: 442, distance: 135.6
click at [582, 438] on button "No Follow Up Necessary" at bounding box center [719, 449] width 463 height 22
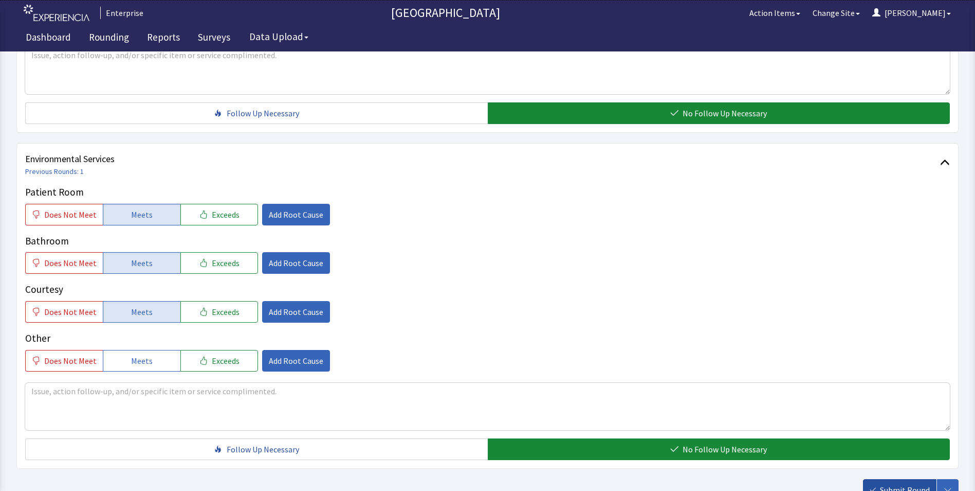
click at [901, 483] on span "Submit Round" at bounding box center [905, 489] width 50 height 12
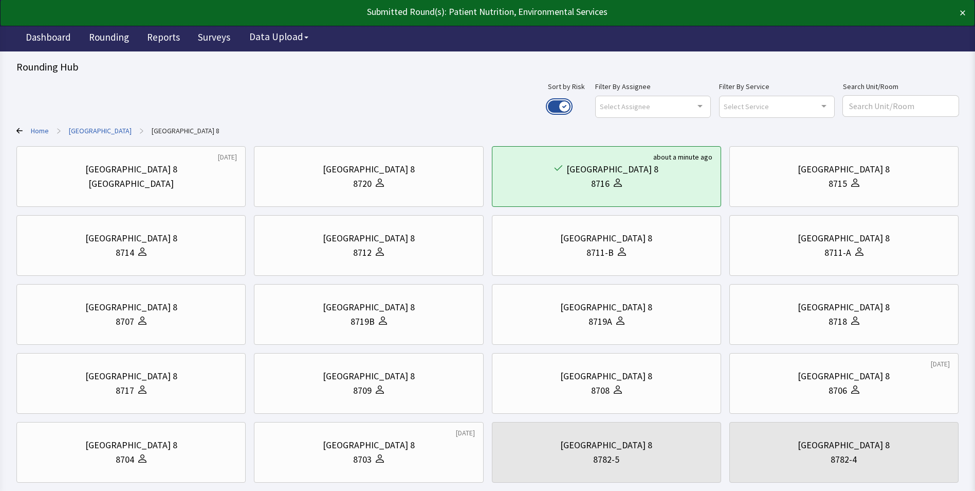
click at [571, 103] on button "Use setting" at bounding box center [559, 106] width 23 height 12
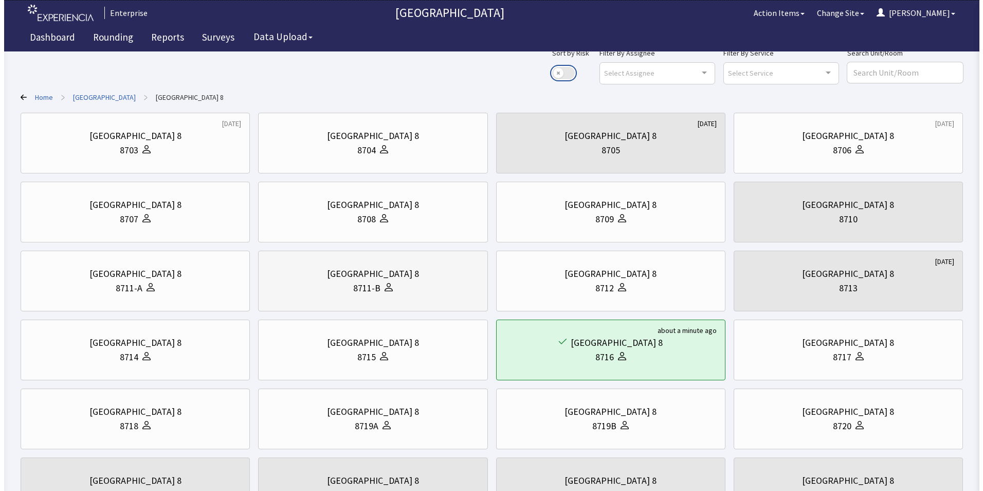
scroll to position [51, 0]
